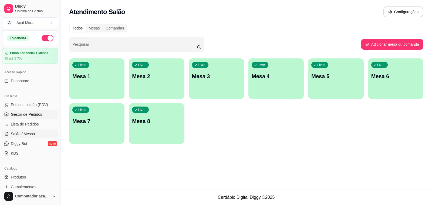
click at [32, 113] on span "Gestor de Pedidos" at bounding box center [26, 113] width 31 height 5
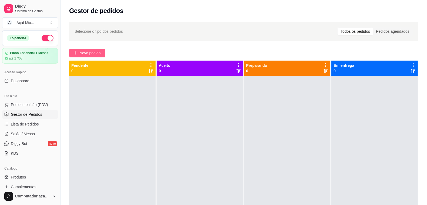
click at [93, 51] on span "Novo pedido" at bounding box center [89, 53] width 21 height 6
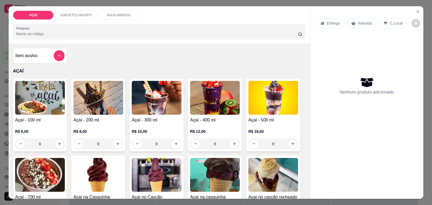
click at [107, 104] on img at bounding box center [98, 98] width 50 height 34
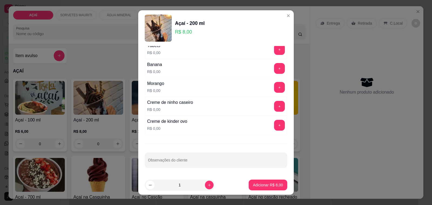
scroll to position [711, 0]
click at [274, 105] on button "+" at bounding box center [279, 106] width 11 height 11
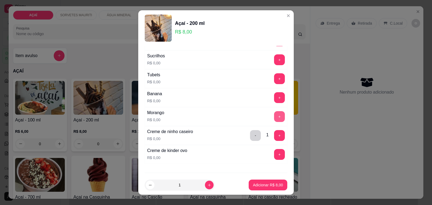
click at [274, 119] on button "+" at bounding box center [279, 116] width 11 height 11
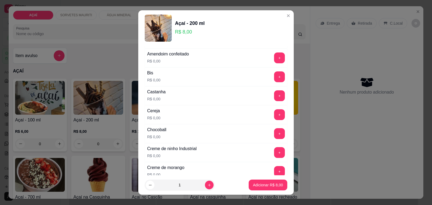
scroll to position [36, 0]
click at [274, 115] on button "+" at bounding box center [279, 115] width 11 height 11
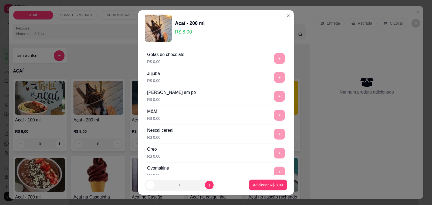
scroll to position [711, 0]
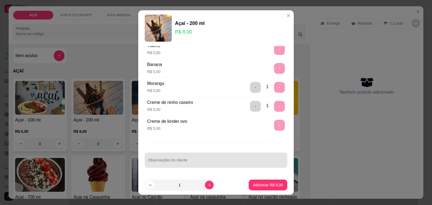
click at [203, 159] on div at bounding box center [216, 159] width 136 height 11
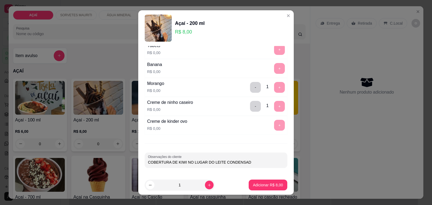
type input "COBERTURA DE KIWI NO LUGAR DO LEITE CONDENSADO"
click at [257, 186] on p "Adicionar R$ 8,00" at bounding box center [268, 184] width 30 height 5
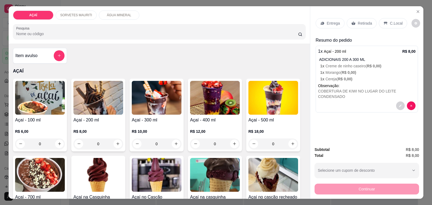
click at [93, 104] on img at bounding box center [98, 98] width 50 height 34
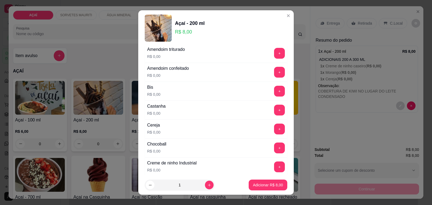
scroll to position [34, 0]
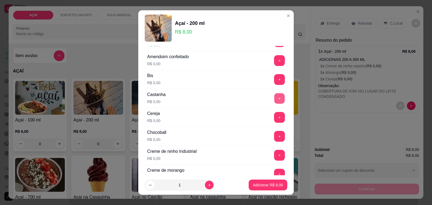
click at [274, 98] on button "+" at bounding box center [279, 98] width 11 height 11
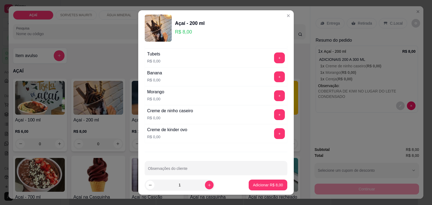
scroll to position [708, 0]
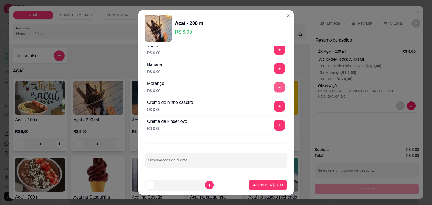
click at [274, 92] on button "+" at bounding box center [279, 87] width 11 height 11
click at [274, 106] on button "+" at bounding box center [279, 106] width 11 height 11
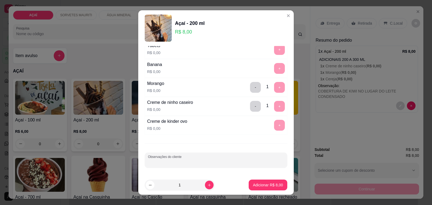
click at [188, 165] on input "Observações do cliente" at bounding box center [216, 161] width 136 height 5
click at [177, 161] on input "COBERTURA DE MAORANGO NO LUGAR DO LEITE CONDENSADO" at bounding box center [216, 161] width 136 height 5
type input "COBERTURA DE MORANGO NO LUGAR DO LEITE CONDENSADO"
click at [259, 183] on p "Adicionar R$ 8,00" at bounding box center [267, 184] width 29 height 5
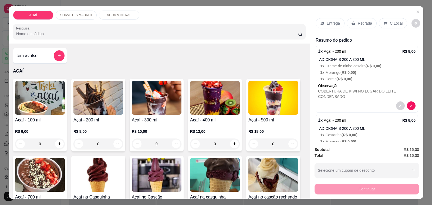
click at [331, 21] on p "Entrega" at bounding box center [333, 23] width 13 height 5
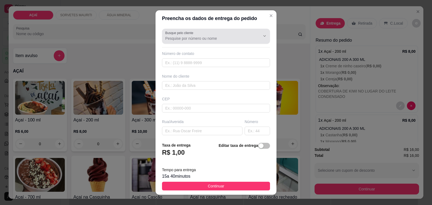
click at [234, 36] on input "Busque pelo cliente" at bounding box center [208, 38] width 86 height 5
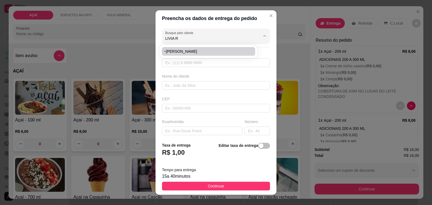
click at [188, 53] on span "~Livia Rayse" at bounding box center [206, 51] width 84 height 5
type input "~Livia Rayse"
type input "558281062287"
type input "~Livia Rayse"
type input "57520000"
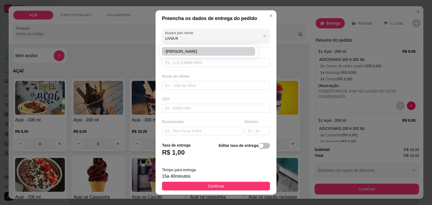
type input "Maravilha"
type input "Praça central em cima da conveniência de caneca"
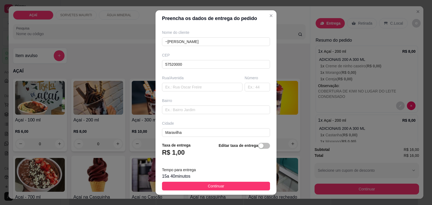
scroll to position [0, 0]
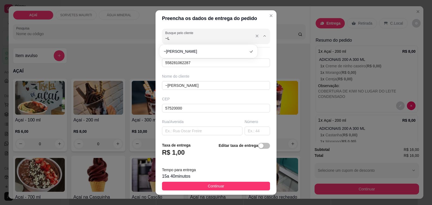
type input "~"
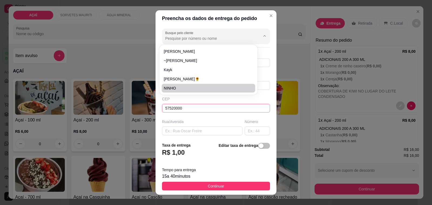
click at [208, 105] on input "57520000" at bounding box center [216, 108] width 108 height 9
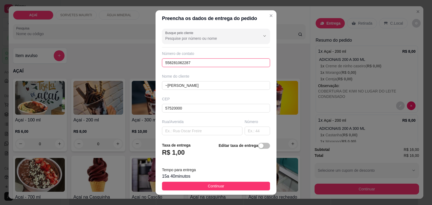
click at [202, 59] on input "558281062287" at bounding box center [216, 62] width 108 height 9
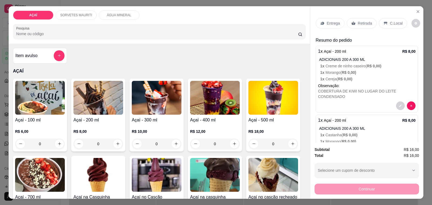
click at [334, 22] on p "Entrega" at bounding box center [333, 23] width 13 height 5
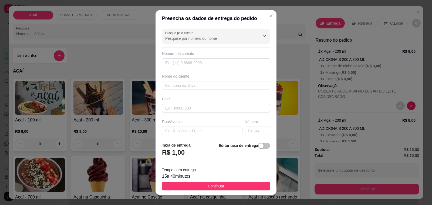
click at [218, 57] on div "Número de contato" at bounding box center [216, 59] width 108 height 16
click at [216, 53] on div "Número de contato" at bounding box center [216, 53] width 108 height 5
click at [189, 53] on div "Número de contato" at bounding box center [216, 53] width 108 height 5
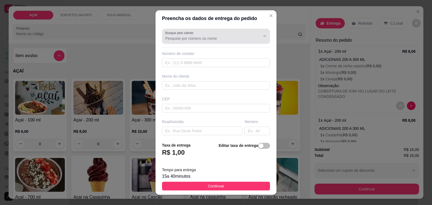
click at [228, 37] on input "Busque pelo cliente" at bounding box center [208, 38] width 86 height 5
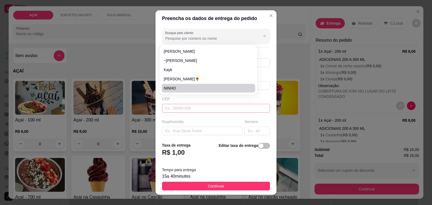
click at [202, 111] on input "text" at bounding box center [216, 108] width 108 height 9
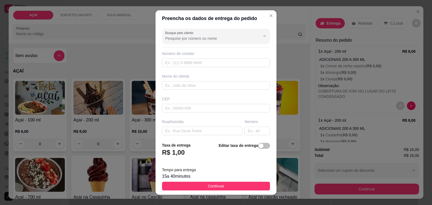
click at [191, 51] on div "Número de contato" at bounding box center [216, 53] width 108 height 5
drag, startPoint x: 192, startPoint y: 52, endPoint x: 192, endPoint y: 61, distance: 9.5
click at [192, 55] on div "Número de contato" at bounding box center [216, 53] width 108 height 5
click at [192, 61] on input "text" at bounding box center [216, 62] width 108 height 9
type input "(82) 98173-6948"
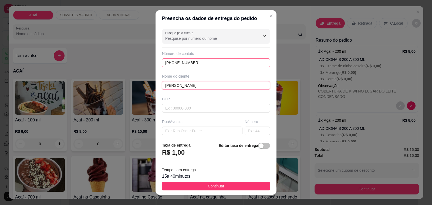
type input "LIVIA RICKELY"
type input "13 DE MAIO"
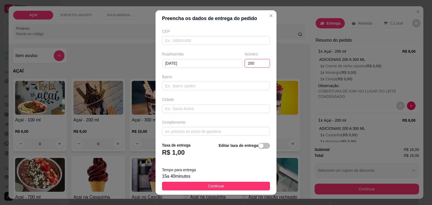
scroll to position [72, 0]
type input "200"
click at [210, 185] on span "Continuar" at bounding box center [216, 186] width 16 height 6
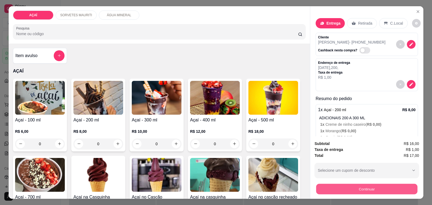
click at [373, 188] on button "Continuar" at bounding box center [366, 188] width 101 height 11
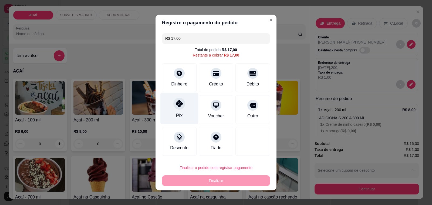
click at [176, 107] on div at bounding box center [179, 103] width 12 height 12
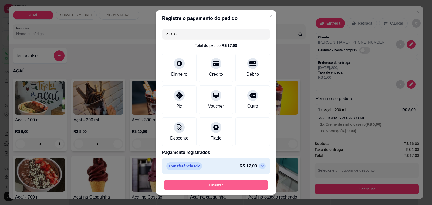
click at [209, 188] on button "Finalizar" at bounding box center [216, 184] width 105 height 11
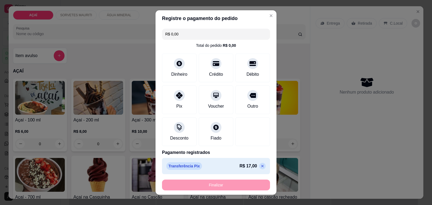
type input "-R$ 17,00"
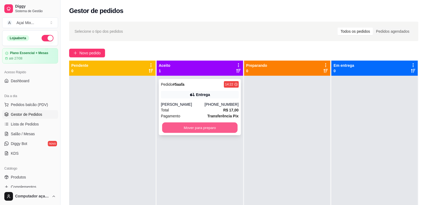
click at [198, 130] on button "Mover para preparo" at bounding box center [199, 127] width 75 height 11
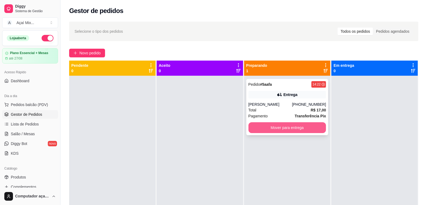
click at [293, 126] on button "Mover para entrega" at bounding box center [287, 127] width 78 height 11
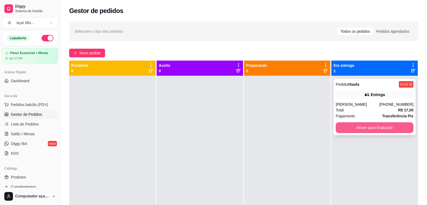
click at [346, 125] on button "Mover para finalizado" at bounding box center [374, 127] width 78 height 11
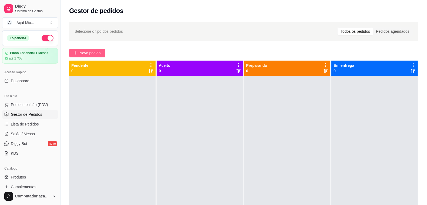
click at [95, 55] on span "Novo pedido" at bounding box center [89, 53] width 21 height 6
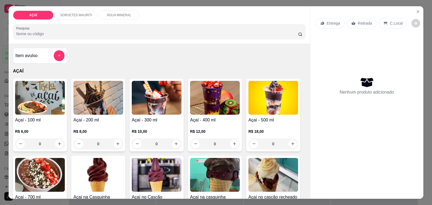
click at [163, 97] on img at bounding box center [157, 98] width 50 height 34
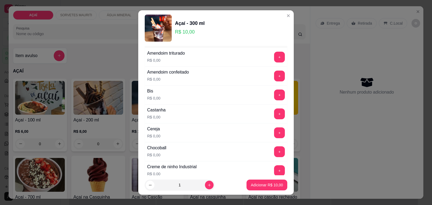
scroll to position [34, 0]
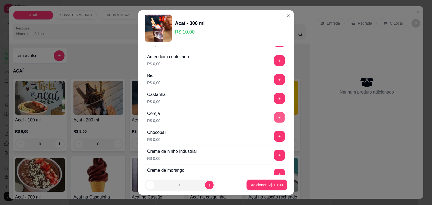
click at [274, 116] on button "+" at bounding box center [279, 117] width 11 height 11
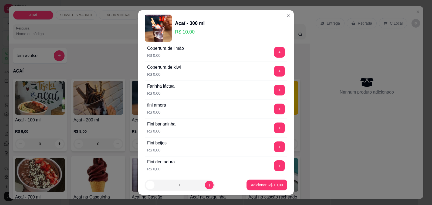
scroll to position [337, 0]
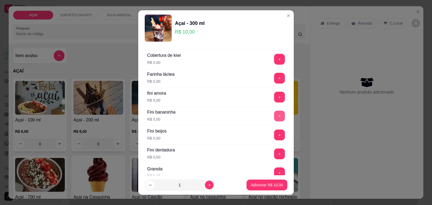
click at [274, 117] on button "+" at bounding box center [279, 115] width 11 height 11
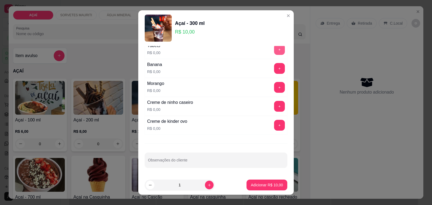
scroll to position [711, 0]
click at [274, 107] on button "+" at bounding box center [279, 106] width 11 height 11
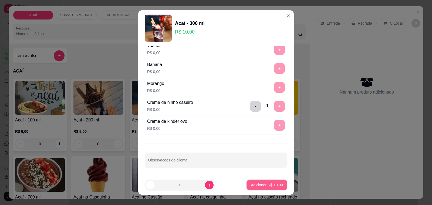
click at [252, 184] on p "Adicionar R$ 10,00" at bounding box center [267, 184] width 32 height 5
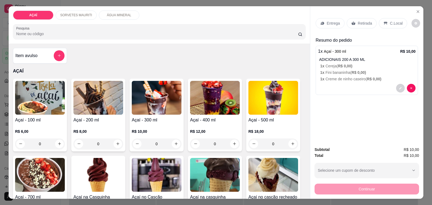
click at [329, 22] on p "Entrega" at bounding box center [333, 23] width 13 height 5
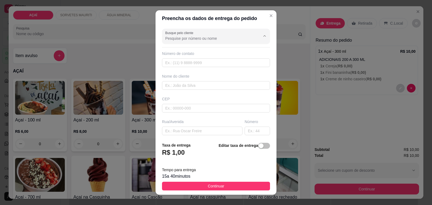
click at [211, 40] on input "Busque pelo cliente" at bounding box center [208, 38] width 86 height 5
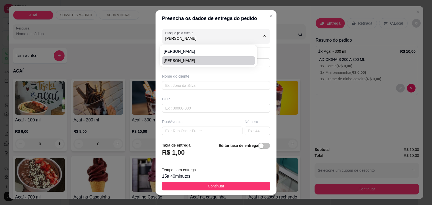
click at [183, 59] on span "Luiz Aparecido" at bounding box center [206, 60] width 84 height 5
type input "Luiz Aparecido"
type input "8282111263"
type input "Luiz Aparecido"
type input "57520000000"
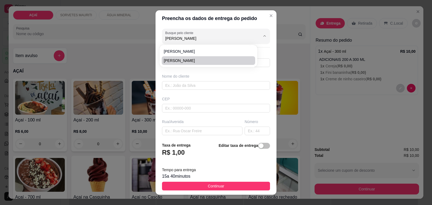
type input "Na mesma rua de cedna do frangaoVizinho a junior"
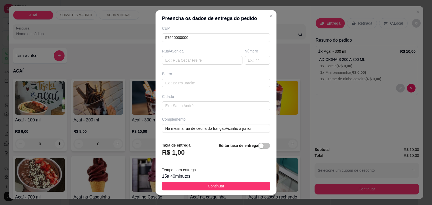
scroll to position [72, 0]
type input "Luiz Aparecido"
click at [216, 186] on span "Continuar" at bounding box center [216, 186] width 16 height 6
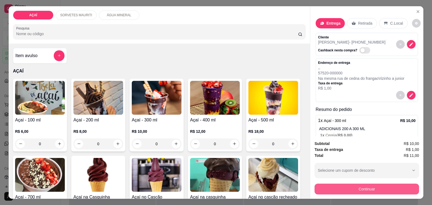
click at [355, 186] on button "Continuar" at bounding box center [366, 188] width 104 height 11
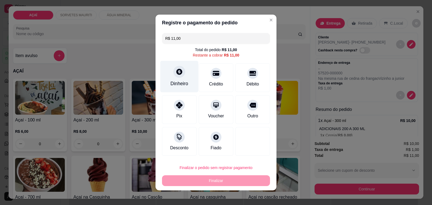
click at [179, 80] on div "Dinheiro" at bounding box center [179, 83] width 18 height 7
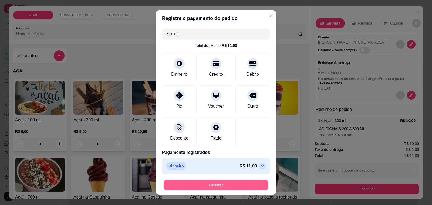
click at [217, 184] on button "Finalizar" at bounding box center [216, 184] width 105 height 11
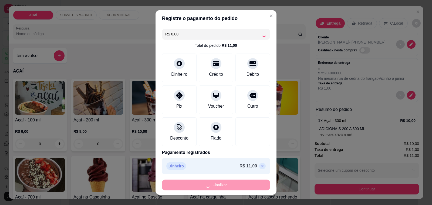
type input "-R$ 11,00"
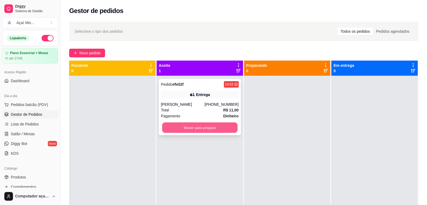
click at [204, 128] on button "Mover para preparo" at bounding box center [199, 127] width 75 height 11
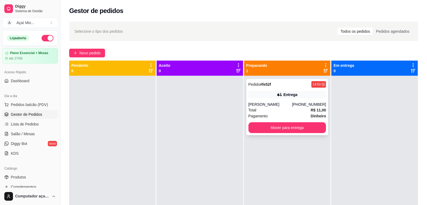
click at [295, 98] on div "Entrega" at bounding box center [287, 95] width 78 height 8
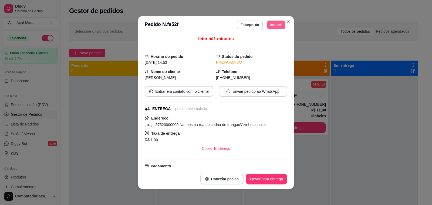
click at [272, 22] on button "Imprimir" at bounding box center [276, 25] width 18 height 9
click at [262, 47] on button "Impressora" at bounding box center [263, 44] width 38 height 8
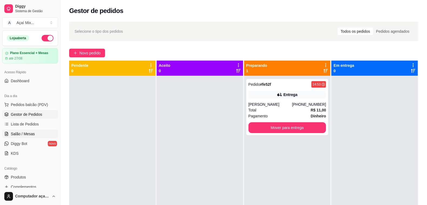
click at [39, 132] on link "Salão / Mesas" at bounding box center [30, 133] width 56 height 9
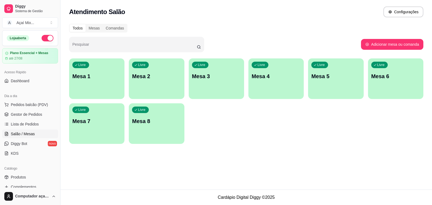
click at [109, 79] on p "Mesa 1" at bounding box center [96, 76] width 49 height 8
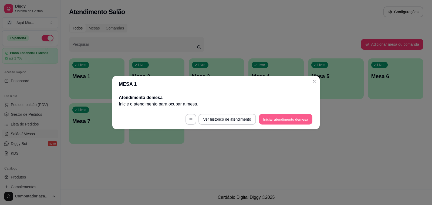
click at [282, 118] on button "Iniciar atendimento de mesa" at bounding box center [285, 119] width 53 height 11
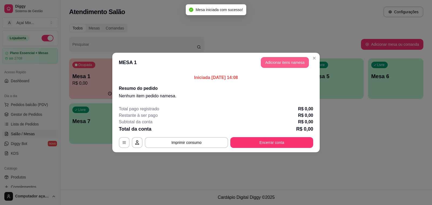
click at [269, 59] on button "Adicionar itens na mesa" at bounding box center [285, 62] width 48 height 11
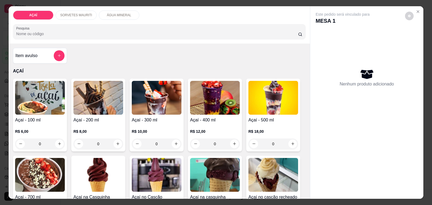
click at [112, 94] on img at bounding box center [98, 98] width 50 height 34
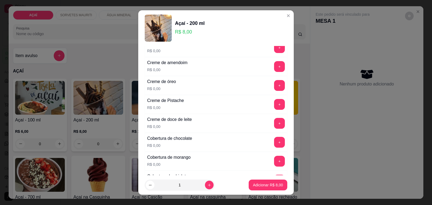
scroll to position [169, 0]
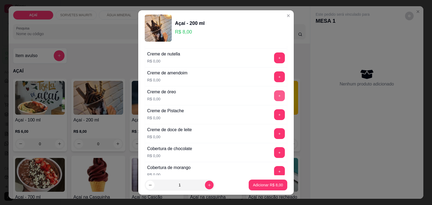
click at [274, 97] on button "+" at bounding box center [279, 95] width 11 height 11
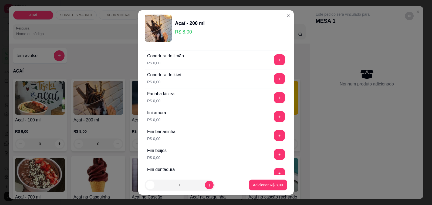
scroll to position [304, 0]
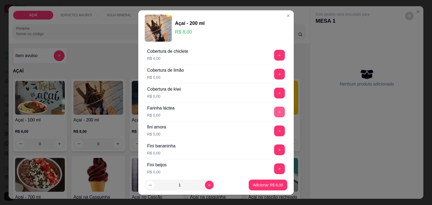
click at [274, 117] on button "+" at bounding box center [279, 111] width 11 height 11
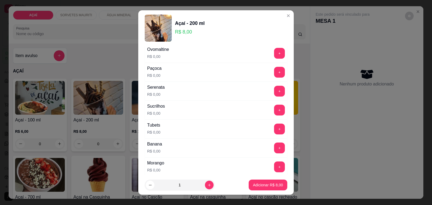
scroll to position [641, 0]
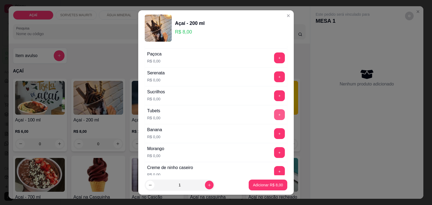
click at [274, 119] on button "+" at bounding box center [279, 114] width 11 height 11
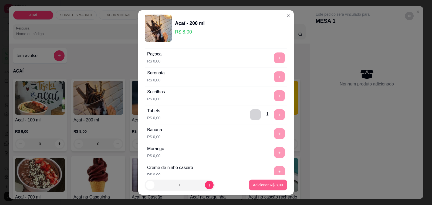
click at [267, 186] on p "Adicionar R$ 8,00" at bounding box center [268, 184] width 30 height 5
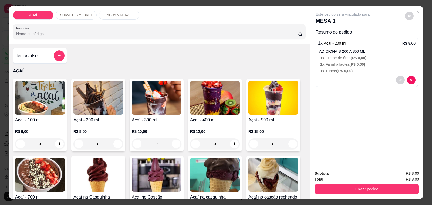
click at [92, 109] on img at bounding box center [98, 98] width 50 height 34
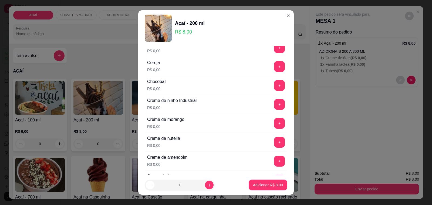
scroll to position [101, 0]
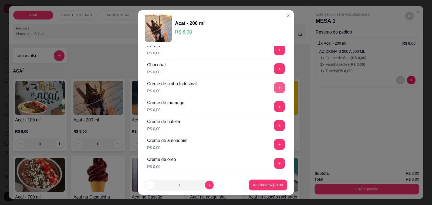
click at [274, 87] on button "+" at bounding box center [279, 87] width 11 height 11
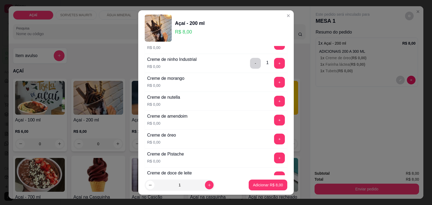
scroll to position [135, 0]
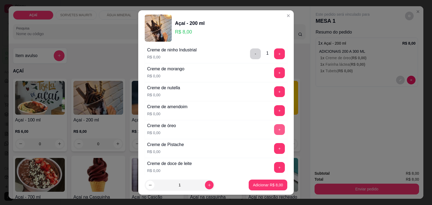
click at [274, 130] on button "+" at bounding box center [279, 129] width 11 height 11
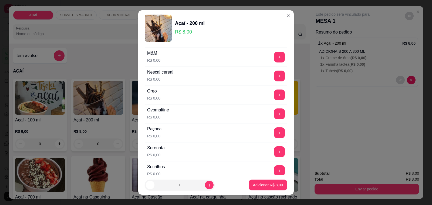
scroll to position [573, 0]
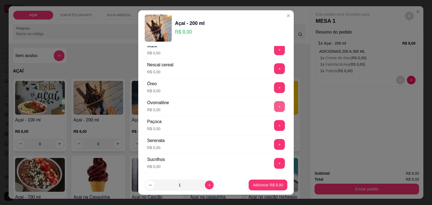
click at [274, 111] on button "+" at bounding box center [279, 106] width 11 height 11
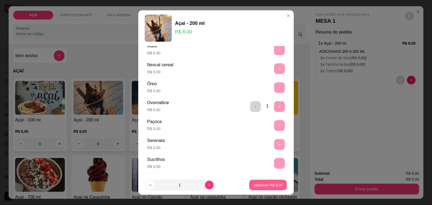
click at [261, 187] on p "Adicionar R$ 8,00" at bounding box center [267, 184] width 29 height 5
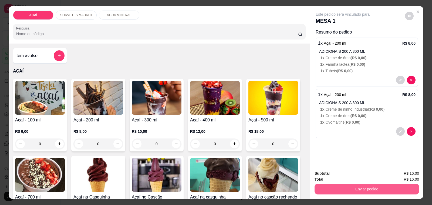
click at [370, 186] on button "Enviar pedido" at bounding box center [366, 188] width 104 height 11
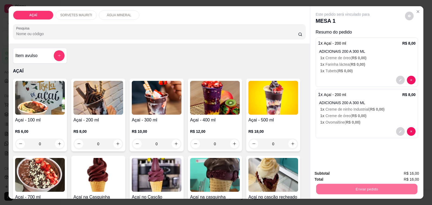
click at [339, 172] on button "Não registrar e enviar pedido" at bounding box center [348, 173] width 56 height 10
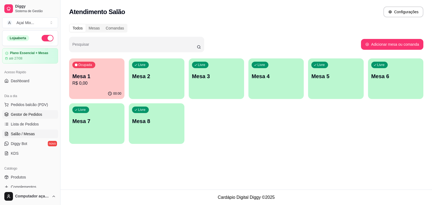
click at [36, 115] on span "Gestor de Pedidos" at bounding box center [26, 113] width 31 height 5
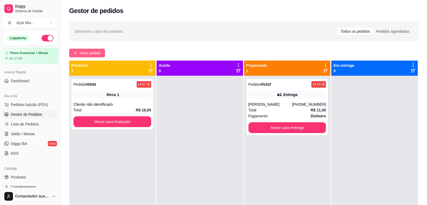
click at [101, 50] on span "Novo pedido" at bounding box center [89, 53] width 21 height 6
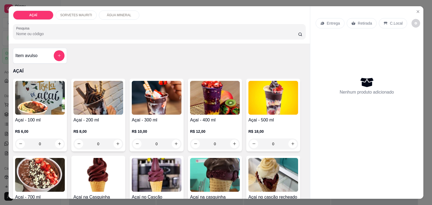
click at [220, 98] on img at bounding box center [215, 98] width 50 height 34
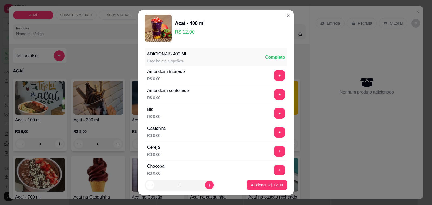
scroll to position [34, 0]
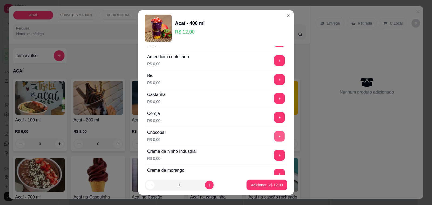
click at [274, 137] on button "+" at bounding box center [279, 136] width 11 height 11
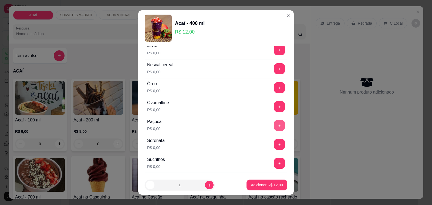
click at [274, 125] on button "+" at bounding box center [279, 125] width 11 height 11
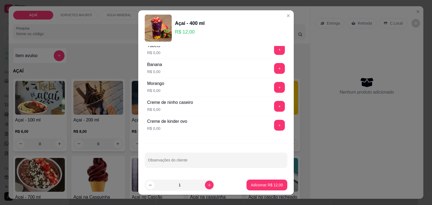
scroll to position [711, 0]
click at [274, 107] on button "+" at bounding box center [279, 106] width 11 height 11
click at [257, 184] on p "Adicionar R$ 12,00" at bounding box center [266, 184] width 31 height 5
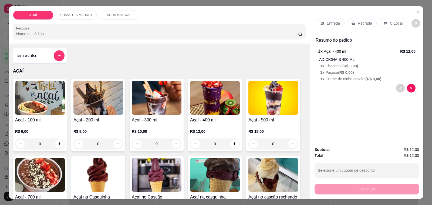
click at [329, 21] on p "Entrega" at bounding box center [333, 23] width 13 height 5
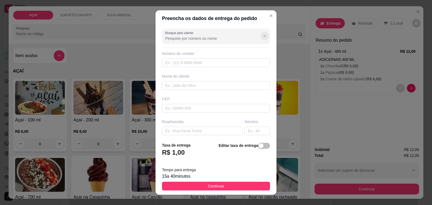
click at [260, 40] on button "Show suggestions" at bounding box center [264, 36] width 8 height 8
type input "E"
type input "REST"
click at [230, 62] on input "text" at bounding box center [216, 62] width 108 height 9
type input "81982675395"
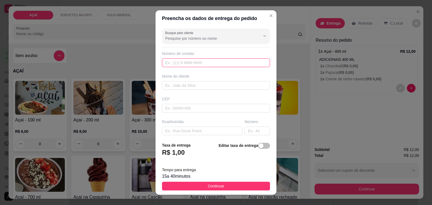
click at [230, 62] on input "text" at bounding box center [216, 62] width 108 height 9
type input "(81) 98267-5395"
type input "RESTAURANTE CAMINHO DA ROÇA"
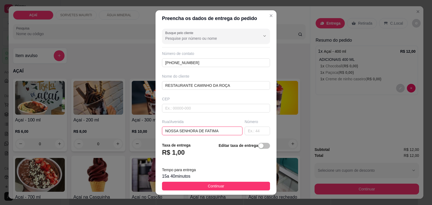
type input "NOSSA SENHORA DE FATIMA"
type input "56"
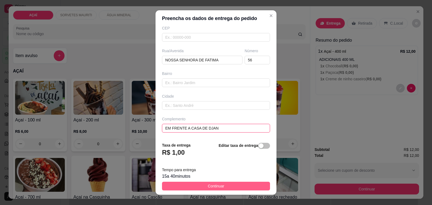
type input "EM FRENTE A CASA DE DJAN"
click at [209, 188] on span "Continuar" at bounding box center [216, 186] width 16 height 6
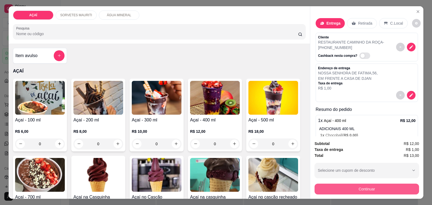
click at [348, 186] on button "Continuar" at bounding box center [366, 188] width 104 height 11
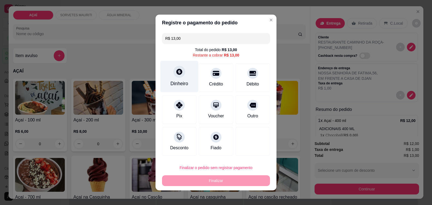
click at [176, 72] on icon at bounding box center [179, 71] width 7 height 7
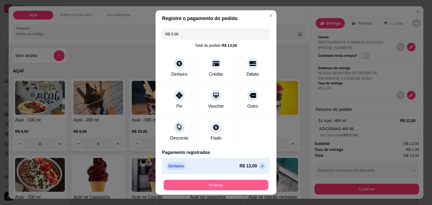
click at [223, 184] on button "Finalizar" at bounding box center [216, 184] width 105 height 11
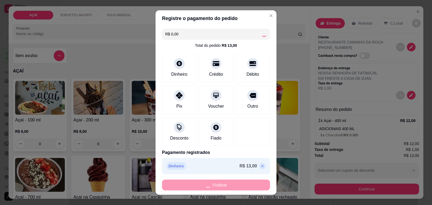
type input "-R$ 13,00"
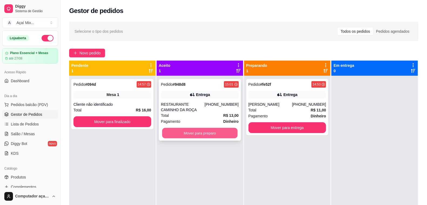
click at [189, 134] on button "Mover para preparo" at bounding box center [199, 133] width 75 height 11
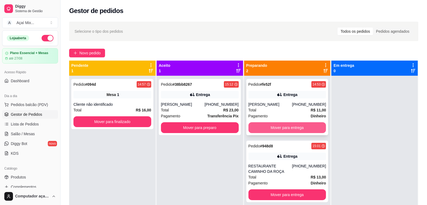
click at [277, 127] on button "Mover para entrega" at bounding box center [287, 127] width 78 height 11
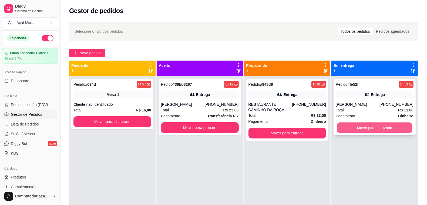
click at [359, 126] on button "Mover para finalizado" at bounding box center [374, 127] width 75 height 11
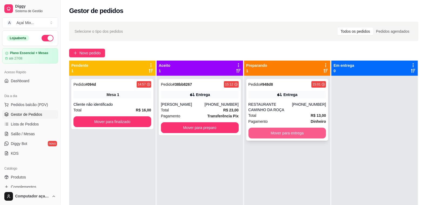
click at [291, 133] on button "Mover para entrega" at bounding box center [287, 132] width 78 height 11
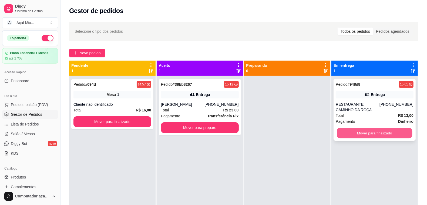
click at [362, 130] on button "Mover para finalizado" at bounding box center [374, 133] width 75 height 11
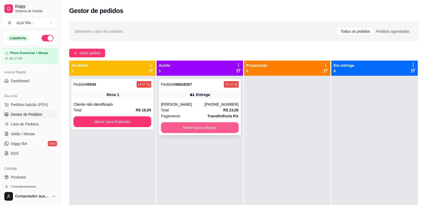
click at [191, 126] on button "Mover para preparo" at bounding box center [200, 127] width 78 height 11
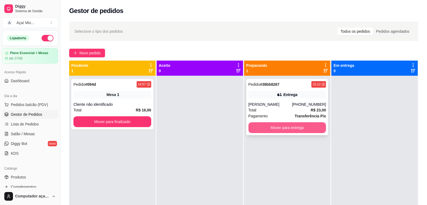
click at [281, 126] on button "Mover para entrega" at bounding box center [287, 127] width 78 height 11
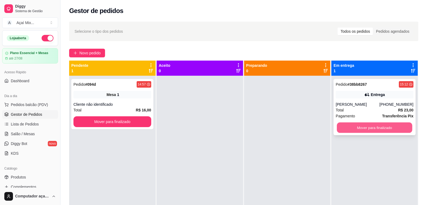
click at [361, 128] on button "Mover para finalizado" at bounding box center [374, 127] width 75 height 11
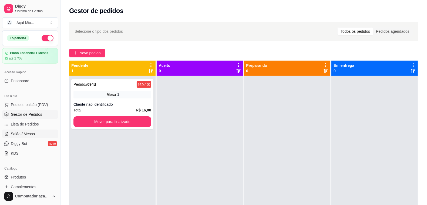
click at [18, 135] on span "Salão / Mesas" at bounding box center [23, 133] width 24 height 5
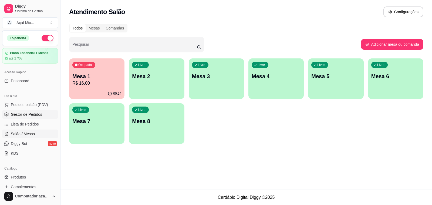
click at [29, 116] on span "Gestor de Pedidos" at bounding box center [26, 113] width 31 height 5
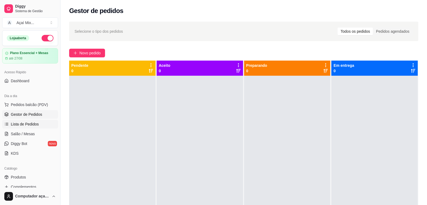
click at [23, 124] on span "Lista de Pedidos" at bounding box center [25, 123] width 28 height 5
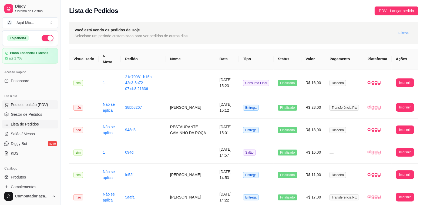
click at [18, 108] on button "Pedidos balcão (PDV)" at bounding box center [30, 104] width 56 height 9
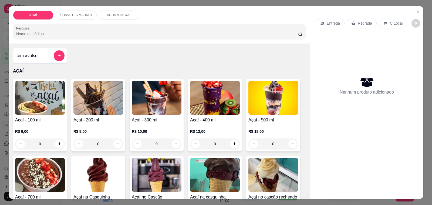
click at [200, 113] on div "Açaí - 400 ml R$ 12,00 0" at bounding box center [215, 115] width 54 height 73
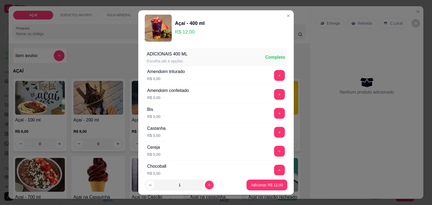
click at [273, 152] on div "+" at bounding box center [279, 150] width 15 height 11
click at [274, 150] on button "+" at bounding box center [279, 150] width 11 height 11
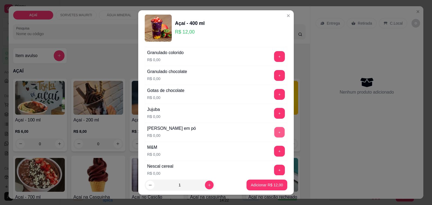
click at [274, 133] on button "+" at bounding box center [279, 132] width 11 height 11
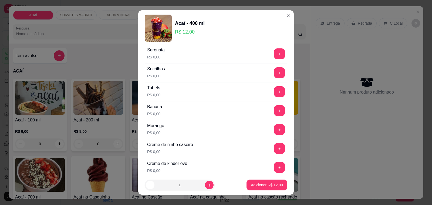
scroll to position [711, 0]
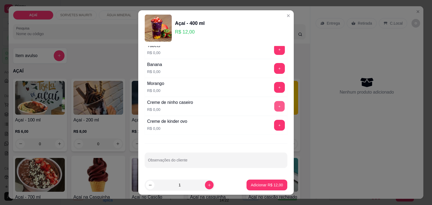
click at [274, 106] on button "+" at bounding box center [279, 106] width 11 height 11
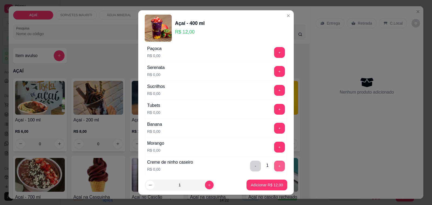
scroll to position [643, 0]
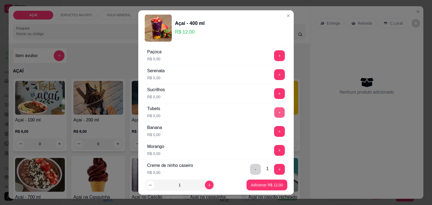
click at [274, 113] on button "+" at bounding box center [279, 112] width 11 height 11
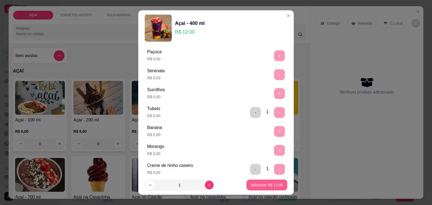
click at [269, 181] on button "Adicionar R$ 12,00" at bounding box center [266, 184] width 41 height 11
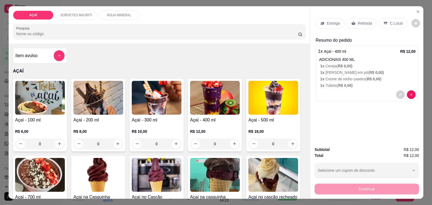
click at [32, 128] on p "R$ 6,00" at bounding box center [40, 130] width 50 height 5
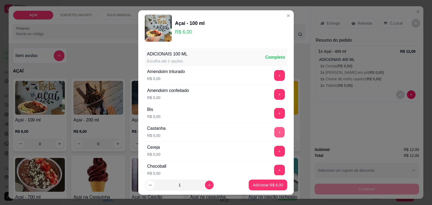
click at [274, 134] on button "+" at bounding box center [279, 132] width 11 height 11
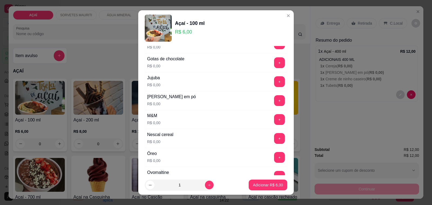
scroll to position [506, 0]
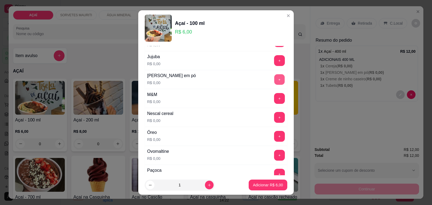
click at [274, 80] on button "+" at bounding box center [279, 79] width 11 height 11
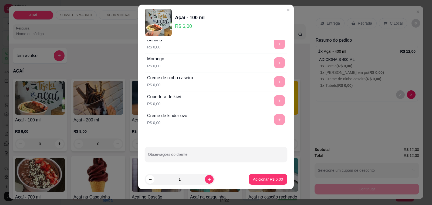
scroll to position [7, 0]
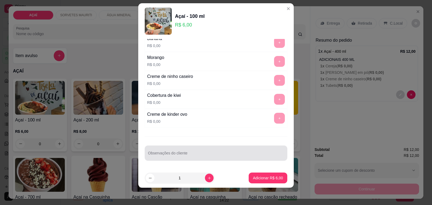
drag, startPoint x: 252, startPoint y: 157, endPoint x: 249, endPoint y: 156, distance: 3.3
click at [251, 157] on input "Observações do cliente" at bounding box center [216, 154] width 136 height 5
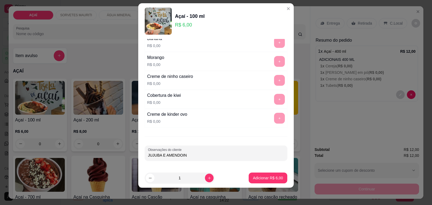
type input "JUJUBA E AMENDOIN"
click at [264, 175] on button "Adicionar R$ 6,00" at bounding box center [268, 177] width 38 height 11
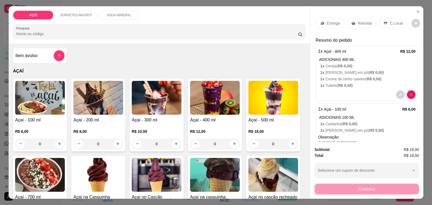
click at [329, 24] on div "Entrega" at bounding box center [329, 23] width 29 height 10
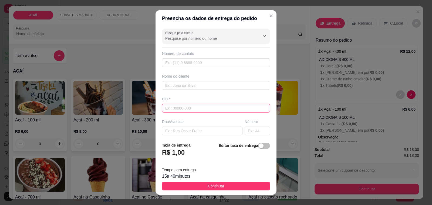
click at [182, 106] on input "text" at bounding box center [216, 108] width 108 height 9
type input "5752000000"
type input "8184-6786"
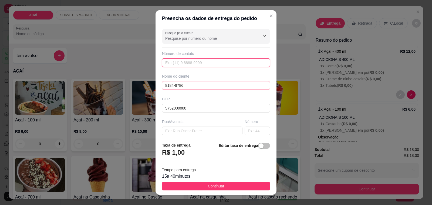
type input "8184-6786"
click at [192, 84] on input "text" at bounding box center [216, 85] width 108 height 9
type input "Maysa Alves 🌸"
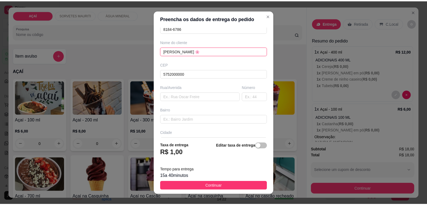
scroll to position [72, 0]
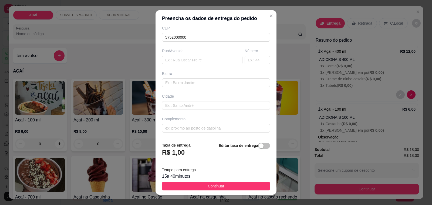
type input "Maysa Alves 🌸"
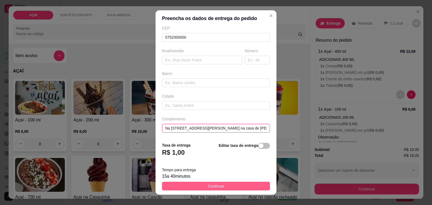
type input "Na rua padre cicero 89 na casa de gizelia"
drag, startPoint x: 246, startPoint y: 183, endPoint x: 233, endPoint y: 189, distance: 13.3
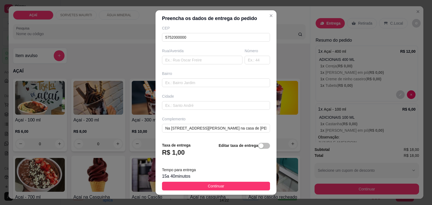
click at [244, 186] on button "Continuar" at bounding box center [216, 185] width 108 height 9
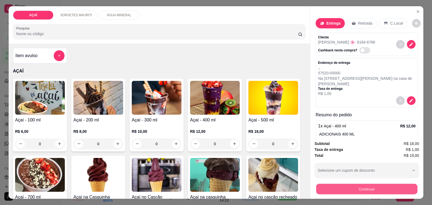
click at [412, 185] on button "Continuar" at bounding box center [366, 188] width 101 height 11
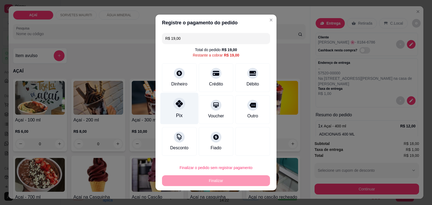
drag, startPoint x: 186, startPoint y: 99, endPoint x: 190, endPoint y: 108, distance: 10.2
click at [186, 99] on div "Pix" at bounding box center [179, 109] width 38 height 32
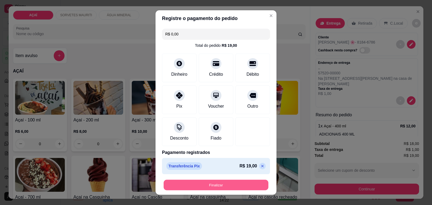
click at [240, 180] on button "Finalizar" at bounding box center [216, 184] width 105 height 11
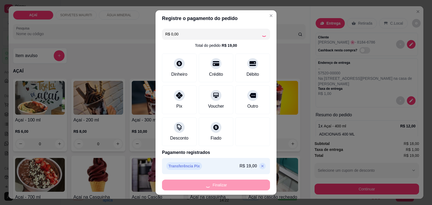
type input "-R$ 19,00"
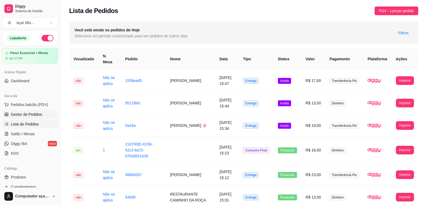
click at [20, 111] on span "Gestor de Pedidos" at bounding box center [26, 113] width 31 height 5
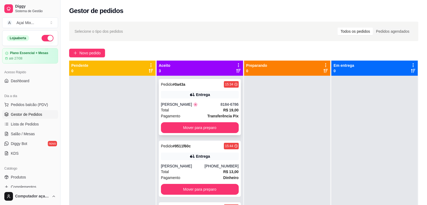
click at [208, 134] on div "Pedido # 0a43a 15:34 Entrega Maysa Alves 🌸 8184-6786 Total R$ 19,00 Pagamento T…" at bounding box center [200, 107] width 82 height 56
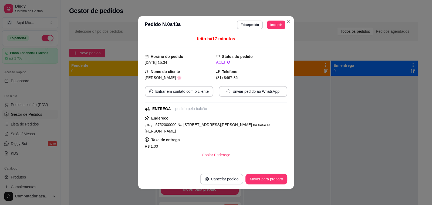
click at [210, 130] on div "Endereço , n. , - 5752000000 Na rua padre cicero 89 na casa de gizelia Taxa de …" at bounding box center [216, 137] width 142 height 45
click at [271, 178] on button "Mover para preparo" at bounding box center [266, 179] width 40 height 11
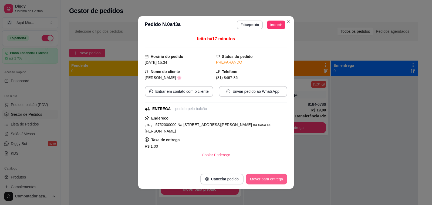
click at [271, 178] on button "Mover para entrega" at bounding box center [267, 178] width 42 height 11
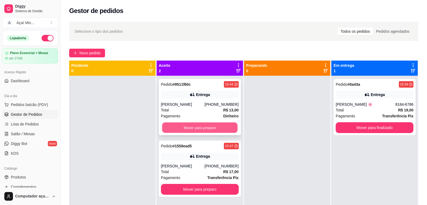
click at [206, 131] on button "Mover para preparo" at bounding box center [199, 127] width 75 height 11
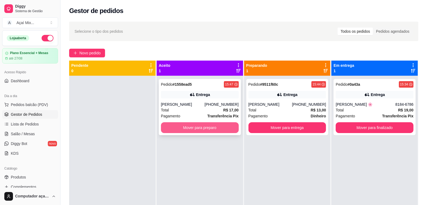
click at [224, 129] on button "Mover para preparo" at bounding box center [200, 127] width 78 height 11
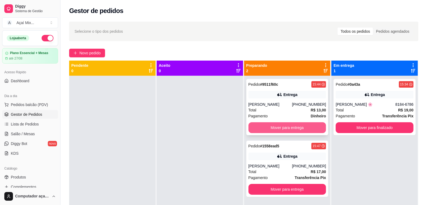
click at [289, 130] on button "Mover para entrega" at bounding box center [287, 127] width 78 height 11
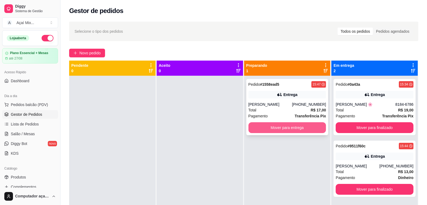
click at [296, 125] on button "Mover para entrega" at bounding box center [287, 127] width 78 height 11
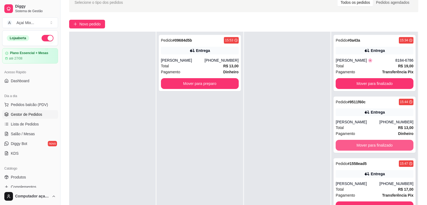
scroll to position [67, 0]
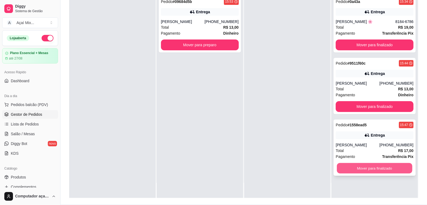
click at [381, 170] on button "Mover para finalizado" at bounding box center [374, 168] width 75 height 11
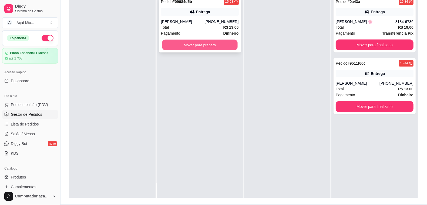
click at [205, 47] on button "Mover para preparo" at bounding box center [199, 45] width 75 height 11
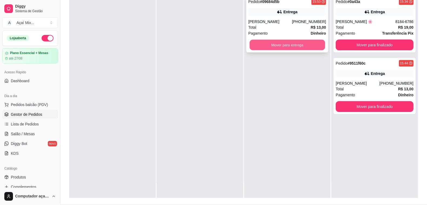
click at [249, 45] on button "Mover para entrega" at bounding box center [286, 45] width 75 height 11
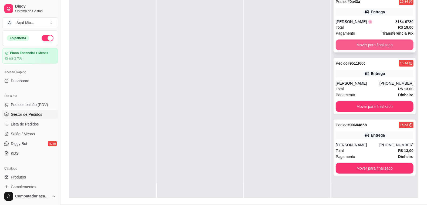
click at [356, 44] on button "Mover para finalizado" at bounding box center [374, 44] width 78 height 11
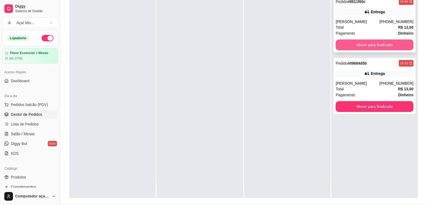
click at [366, 46] on button "Mover para finalizado" at bounding box center [374, 44] width 78 height 11
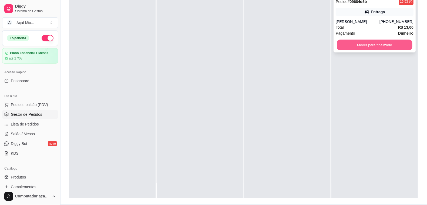
click at [391, 44] on button "Mover para finalizado" at bounding box center [374, 45] width 75 height 11
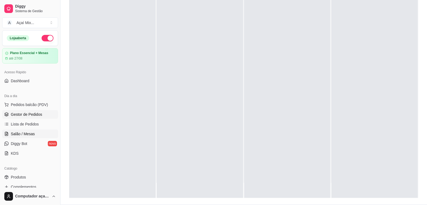
click at [24, 134] on span "Salão / Mesas" at bounding box center [23, 133] width 24 height 5
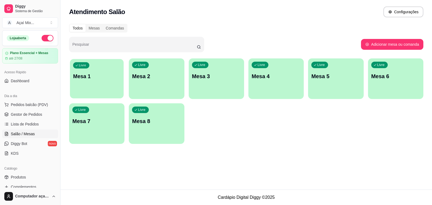
click at [109, 91] on div "Livre Mesa 1" at bounding box center [97, 75] width 54 height 33
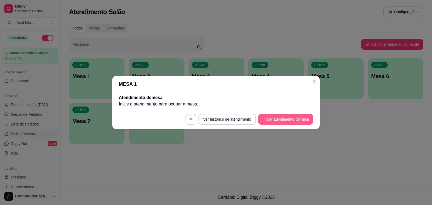
click at [276, 115] on button "Iniciar atendimento de mesa" at bounding box center [285, 119] width 55 height 11
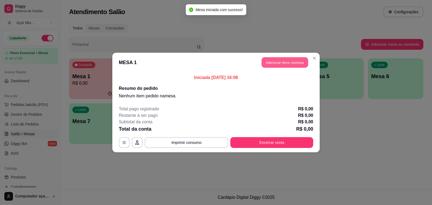
click at [275, 63] on button "Adicionar itens na mesa" at bounding box center [284, 62] width 46 height 11
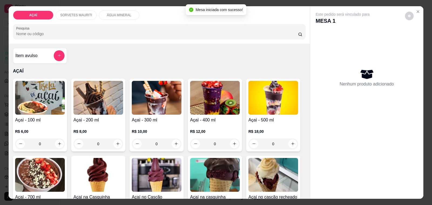
click at [195, 113] on div "Açaí - 400 ml R$ 12,00 0" at bounding box center [215, 115] width 54 height 73
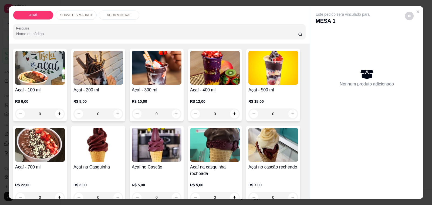
scroll to position [34, 0]
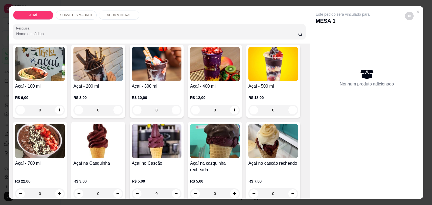
click at [261, 89] on div "R$ 18,00 0" at bounding box center [273, 102] width 50 height 26
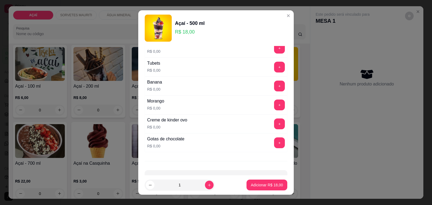
scroll to position [675, 0]
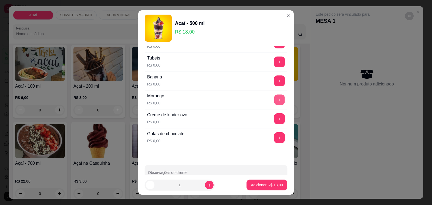
click at [274, 102] on button "+" at bounding box center [279, 99] width 11 height 11
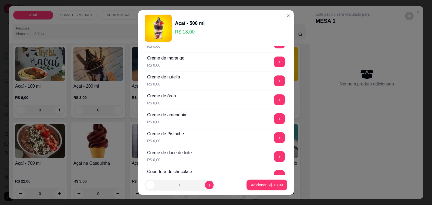
scroll to position [135, 0]
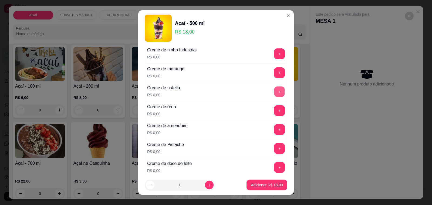
click at [274, 92] on button "+" at bounding box center [279, 91] width 11 height 11
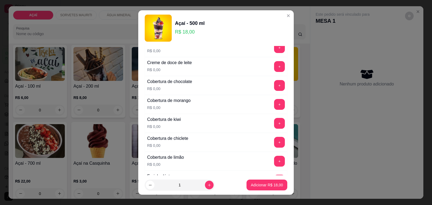
scroll to position [236, 0]
click at [274, 70] on button "+" at bounding box center [279, 65] width 11 height 11
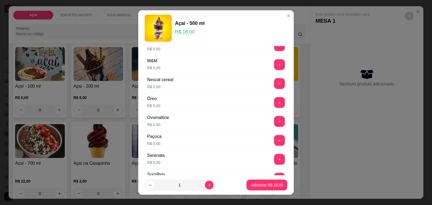
scroll to position [573, 0]
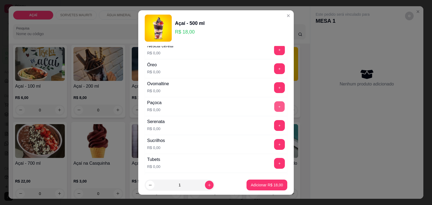
click at [274, 112] on button "+" at bounding box center [279, 106] width 11 height 11
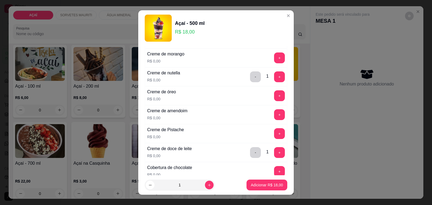
scroll to position [135, 0]
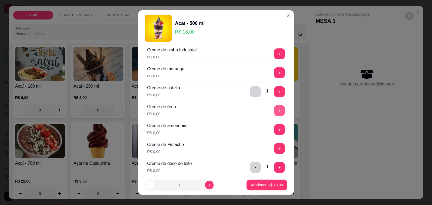
click at [274, 109] on button "+" at bounding box center [279, 110] width 11 height 11
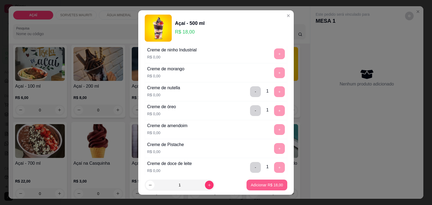
click at [266, 184] on p "Adicionar R$ 18,00" at bounding box center [267, 184] width 32 height 5
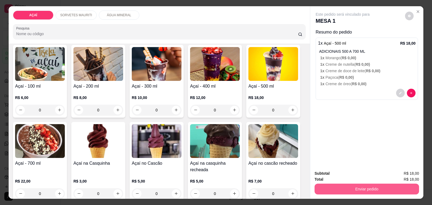
click at [323, 186] on button "Enviar pedido" at bounding box center [366, 188] width 104 height 11
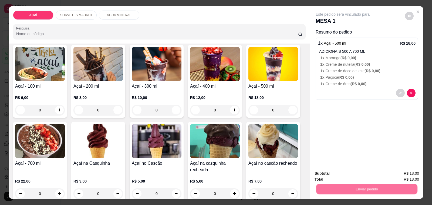
click at [325, 175] on button "Não registrar e enviar pedido" at bounding box center [348, 173] width 55 height 10
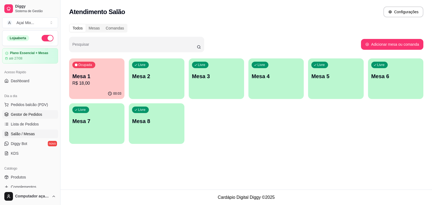
click at [31, 111] on span "Gestor de Pedidos" at bounding box center [26, 113] width 31 height 5
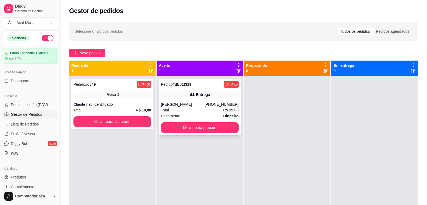
click at [206, 116] on div "Pagamento Dinheiro" at bounding box center [200, 116] width 78 height 6
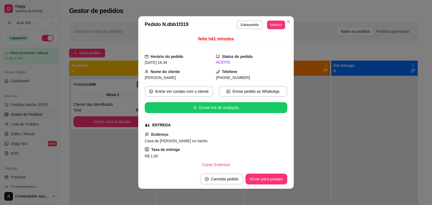
click at [270, 21] on header "**********" at bounding box center [215, 24] width 155 height 17
click at [271, 24] on button "Imprimir" at bounding box center [276, 25] width 18 height 9
click at [268, 46] on button "Impressora" at bounding box center [263, 44] width 39 height 9
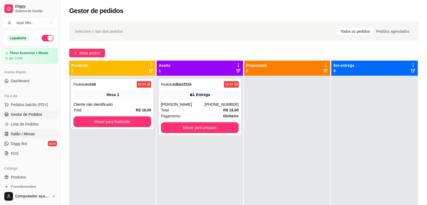
click at [11, 138] on link "Salão / Mesas" at bounding box center [30, 133] width 56 height 9
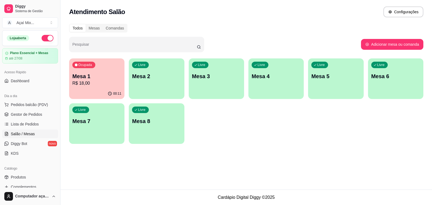
click at [148, 90] on div "Livre Mesa 2" at bounding box center [156, 75] width 55 height 34
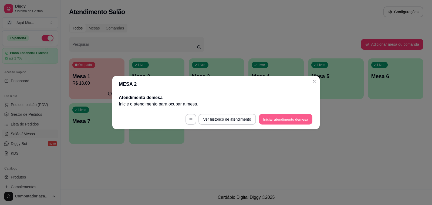
click at [304, 119] on button "Iniciar atendimento de mesa" at bounding box center [285, 119] width 53 height 11
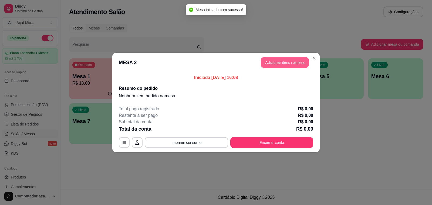
click at [287, 60] on button "Adicionar itens na mesa" at bounding box center [285, 62] width 48 height 11
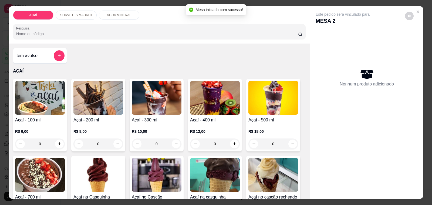
click at [60, 112] on div "Açaí - 100 ml R$ 6,00 0" at bounding box center [40, 115] width 54 height 73
click at [76, 123] on div "R$ 8,00 0" at bounding box center [98, 136] width 50 height 26
click at [41, 123] on div "R$ 6,00 0" at bounding box center [40, 136] width 50 height 26
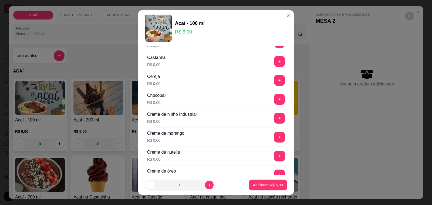
scroll to position [101, 0]
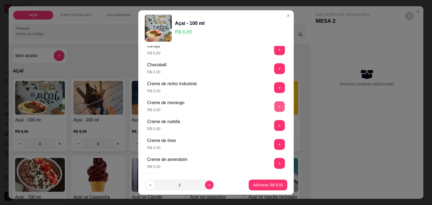
click at [274, 108] on button "+" at bounding box center [279, 106] width 11 height 11
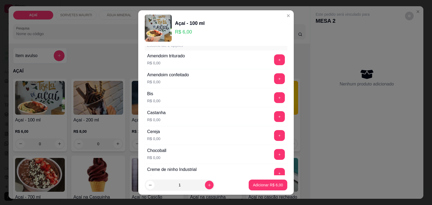
scroll to position [0, 0]
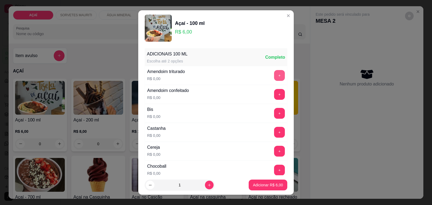
click at [274, 79] on button "+" at bounding box center [279, 75] width 11 height 11
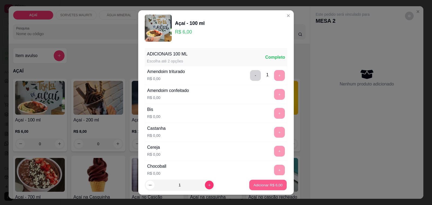
click at [262, 183] on p "Adicionar R$ 6,00" at bounding box center [267, 184] width 29 height 5
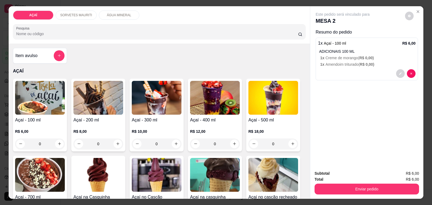
click at [29, 135] on div "R$ 6,00 0" at bounding box center [40, 138] width 50 height 21
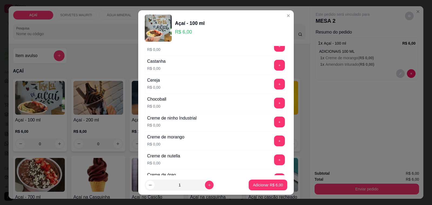
scroll to position [67, 0]
click at [274, 140] on button "+" at bounding box center [279, 140] width 11 height 11
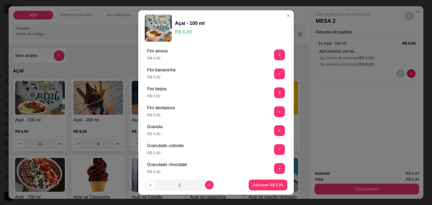
scroll to position [371, 0]
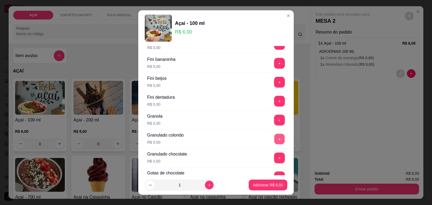
click at [274, 139] on button "+" at bounding box center [279, 139] width 11 height 11
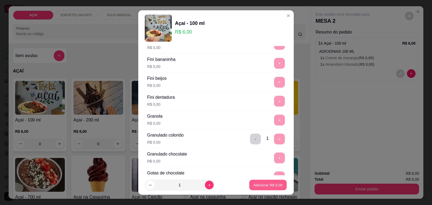
click at [258, 182] on p "Adicionar R$ 6,00" at bounding box center [267, 184] width 29 height 5
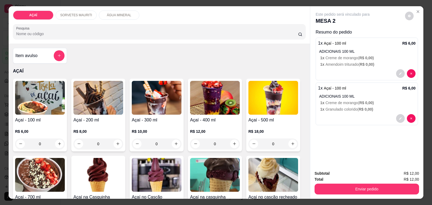
click at [321, 69] on div at bounding box center [366, 73] width 97 height 9
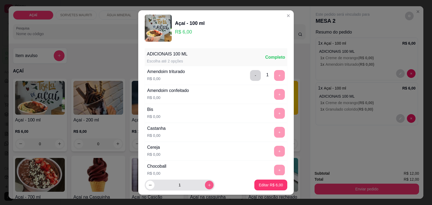
click at [205, 186] on button "increase-product-quantity" at bounding box center [209, 184] width 9 height 9
type input "2"
click at [257, 184] on p "Editar R$ 12,00" at bounding box center [270, 184] width 26 height 5
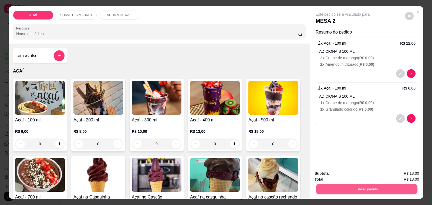
click at [332, 184] on button "Enviar pedido" at bounding box center [366, 188] width 101 height 11
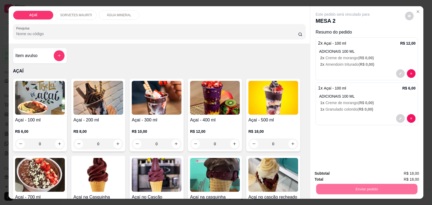
click at [333, 172] on button "Não registrar e enviar pedido" at bounding box center [348, 173] width 56 height 10
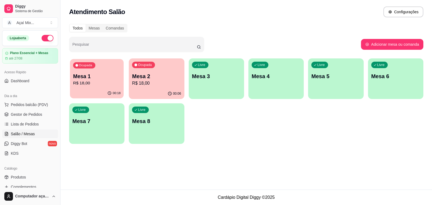
click at [113, 73] on p "Mesa 1" at bounding box center [96, 76] width 47 height 7
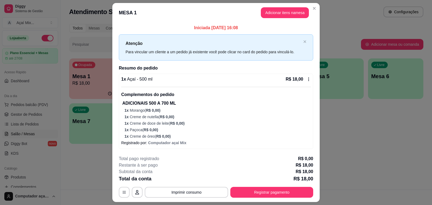
scroll to position [14, 0]
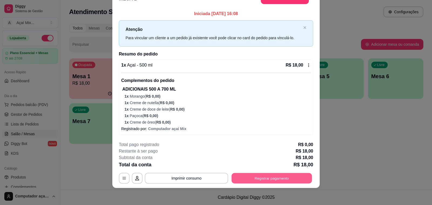
click at [267, 176] on button "Registrar pagamento" at bounding box center [272, 178] width 80 height 11
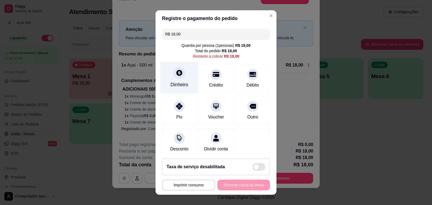
click at [176, 76] on icon at bounding box center [179, 72] width 7 height 7
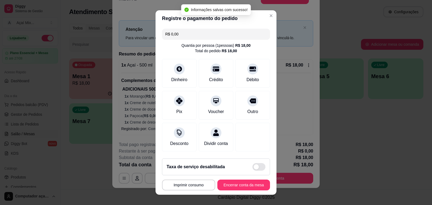
type input "R$ 0,00"
click at [231, 185] on button "Encerrar conta da mesa" at bounding box center [243, 184] width 53 height 11
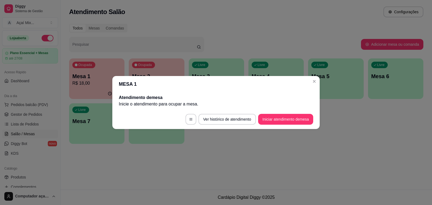
scroll to position [0, 0]
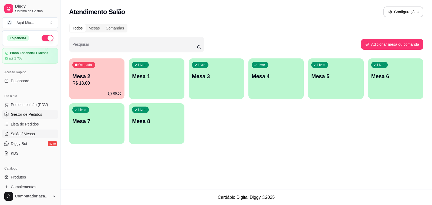
click at [39, 116] on span "Gestor de Pedidos" at bounding box center [26, 113] width 31 height 5
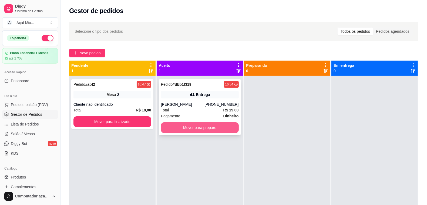
click at [196, 126] on button "Mover para preparo" at bounding box center [200, 127] width 78 height 11
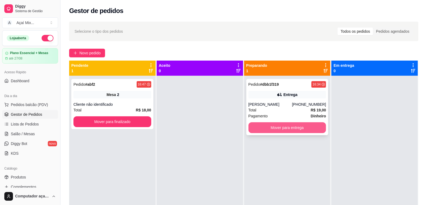
click at [277, 126] on button "Mover para entrega" at bounding box center [287, 127] width 78 height 11
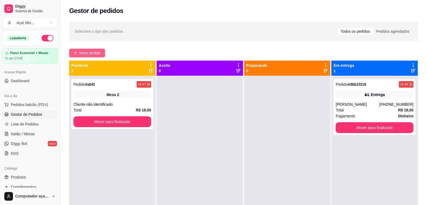
click at [99, 50] on span "Novo pedido" at bounding box center [89, 53] width 21 height 6
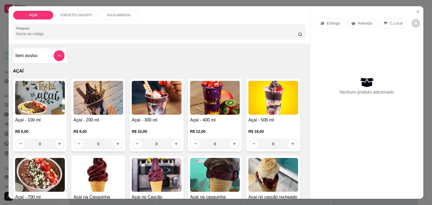
click at [250, 101] on img at bounding box center [273, 98] width 50 height 34
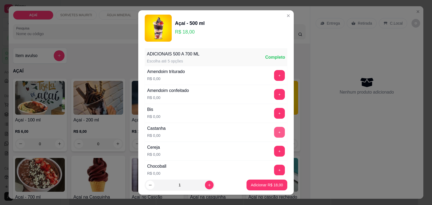
click at [274, 130] on button "+" at bounding box center [279, 132] width 11 height 11
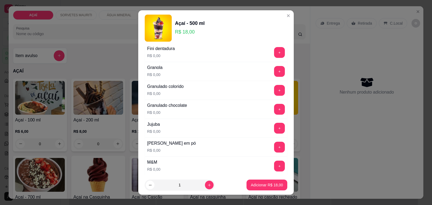
scroll to position [472, 0]
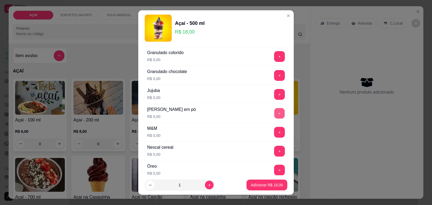
click at [274, 118] on button "+" at bounding box center [279, 113] width 11 height 11
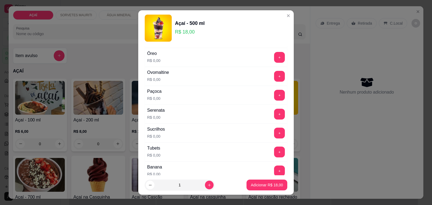
scroll to position [573, 0]
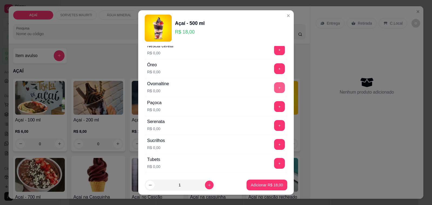
click at [274, 91] on button "+" at bounding box center [279, 87] width 11 height 11
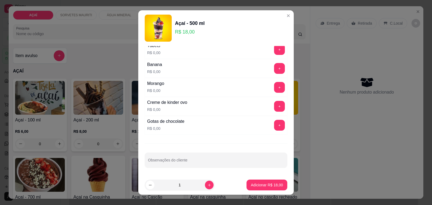
scroll to position [7, 0]
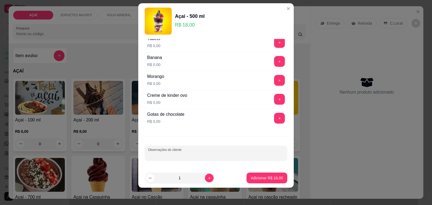
click at [189, 152] on input "Observações do cliente" at bounding box center [216, 154] width 136 height 5
type input "CREME DE NINHO ARTESANAL"
click at [255, 179] on p "Adicionar R$ 18,00" at bounding box center [266, 177] width 31 height 5
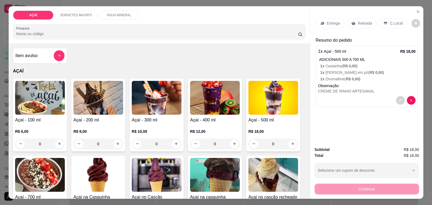
click at [327, 24] on div "Entrega" at bounding box center [329, 23] width 29 height 10
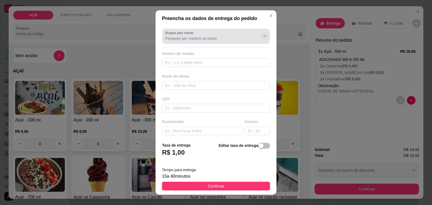
click at [260, 35] on button "Show suggestions" at bounding box center [264, 36] width 9 height 9
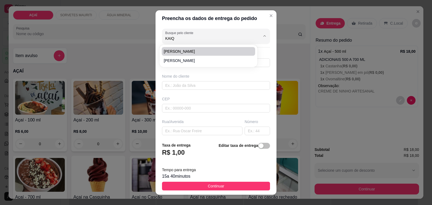
click at [207, 50] on span "Kaique Soares" at bounding box center [206, 51] width 84 height 5
type input "Kaique Soares"
type input "981305207"
type input "Kaique Soares"
type input "5752000000"
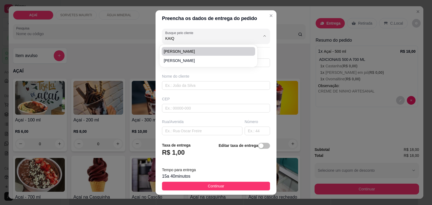
type input "Maravilha"
type input "Rua José Rodrigues Limeira"
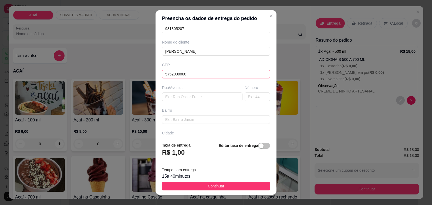
scroll to position [72, 0]
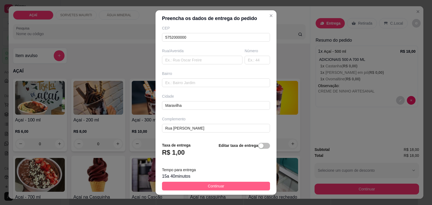
type input "Kaique Soares"
click at [224, 182] on button "Continuar" at bounding box center [216, 185] width 108 height 9
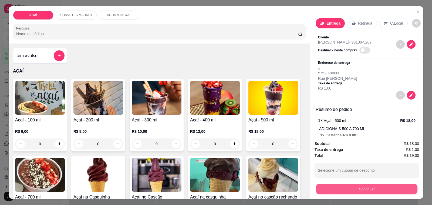
click at [329, 188] on button "Continuar" at bounding box center [366, 188] width 101 height 11
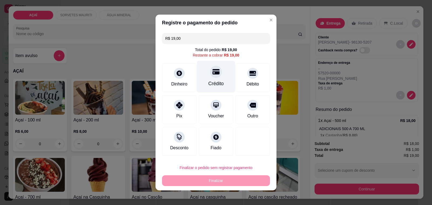
click at [211, 79] on div "Crédito" at bounding box center [216, 77] width 38 height 32
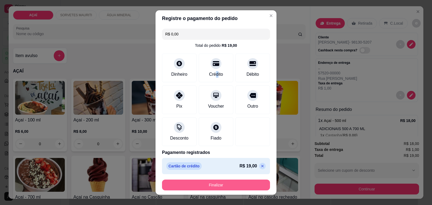
click at [214, 184] on button "Finalizar" at bounding box center [216, 184] width 108 height 11
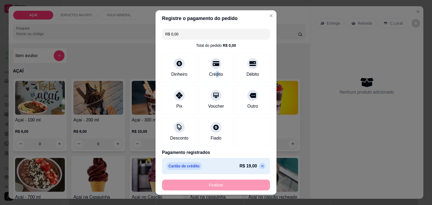
type input "-R$ 19,00"
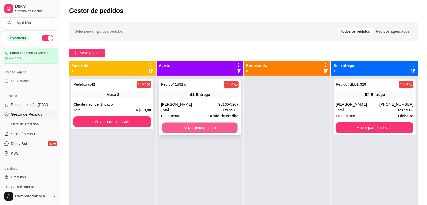
click at [211, 125] on button "Mover para preparo" at bounding box center [199, 127] width 75 height 11
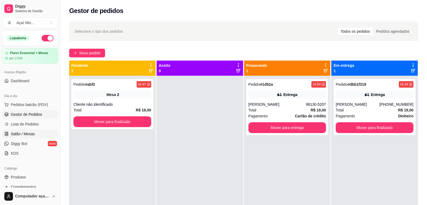
click at [16, 130] on link "Salão / Mesas" at bounding box center [30, 133] width 56 height 9
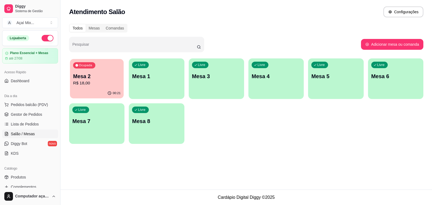
click at [99, 94] on div "00:21" at bounding box center [97, 93] width 54 height 10
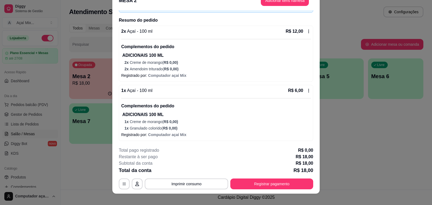
scroll to position [16, 0]
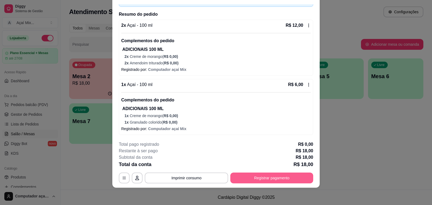
click at [252, 175] on button "Registrar pagamento" at bounding box center [271, 177] width 83 height 11
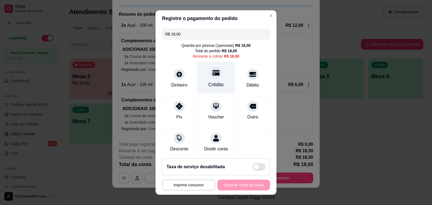
click at [216, 66] on div "Crédito" at bounding box center [216, 78] width 38 height 32
type input "R$ 0,00"
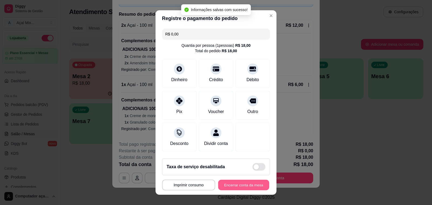
click at [239, 183] on button "Encerrar conta da mesa" at bounding box center [243, 184] width 51 height 11
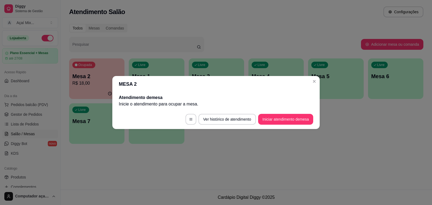
scroll to position [0, 0]
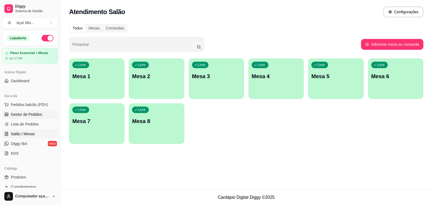
click at [18, 115] on span "Gestor de Pedidos" at bounding box center [26, 113] width 31 height 5
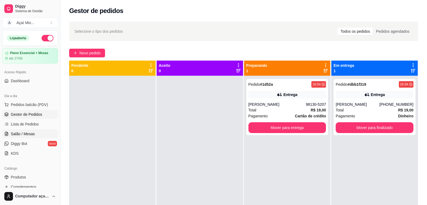
click at [23, 130] on link "Salão / Mesas" at bounding box center [30, 133] width 56 height 9
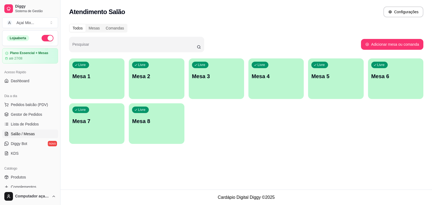
click at [103, 81] on div "Livre Mesa 1" at bounding box center [96, 75] width 55 height 34
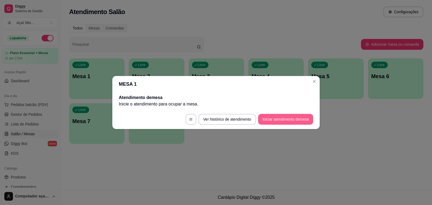
click at [269, 117] on button "Iniciar atendimento de mesa" at bounding box center [285, 119] width 55 height 11
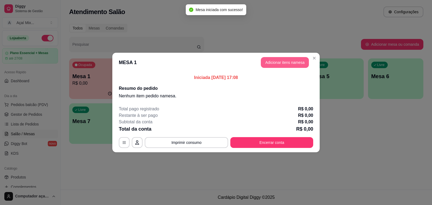
click at [300, 60] on button "Adicionar itens na mesa" at bounding box center [285, 62] width 48 height 11
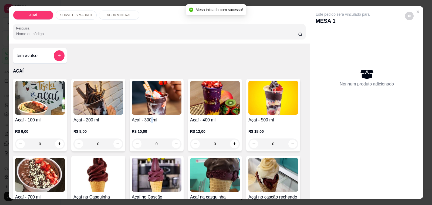
click at [149, 120] on h4 "Açaí - 300 ml" at bounding box center [157, 120] width 50 height 6
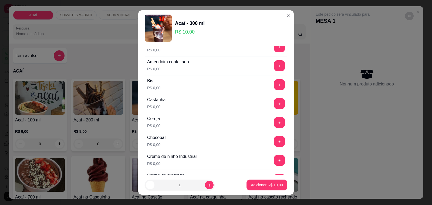
scroll to position [67, 0]
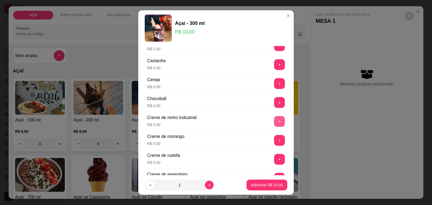
click at [274, 122] on button "+" at bounding box center [279, 121] width 11 height 11
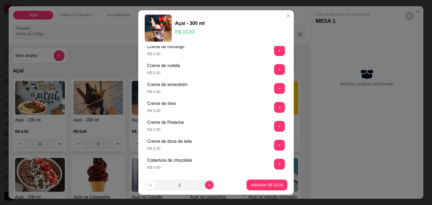
scroll to position [169, 0]
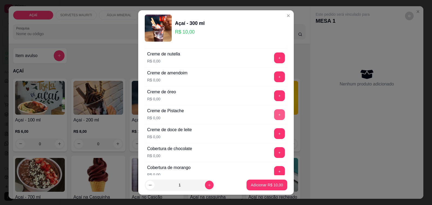
click at [274, 114] on button "+" at bounding box center [279, 114] width 11 height 11
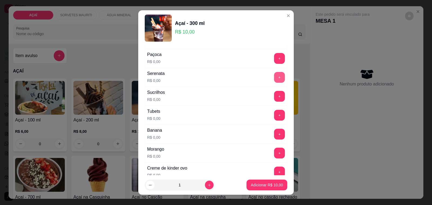
scroll to position [692, 0]
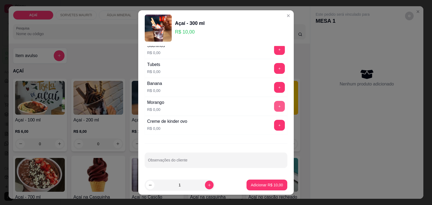
click at [274, 107] on button "+" at bounding box center [279, 106] width 11 height 11
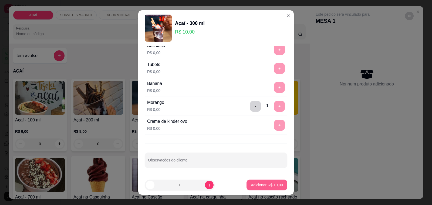
click at [268, 183] on p "Adicionar R$ 10,00" at bounding box center [267, 184] width 32 height 5
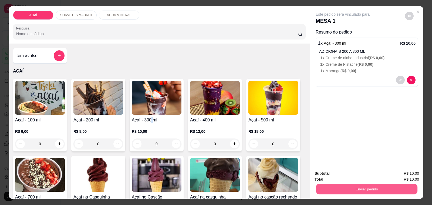
click at [338, 183] on button "Enviar pedido" at bounding box center [366, 188] width 101 height 11
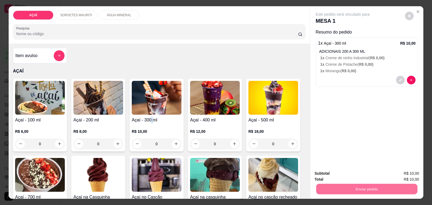
click at [343, 168] on button "Não registrar e enviar pedido" at bounding box center [348, 173] width 56 height 10
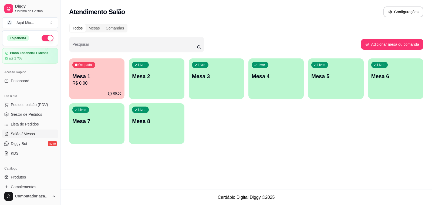
click at [154, 99] on div "Ocupada Mesa 1 R$ 0,00 00:00 Livre Mesa 2 Livre Mesa 3 Livre Mesa 4 Livre Mesa …" at bounding box center [246, 100] width 354 height 85
click at [166, 84] on div "Livre Mesa 2" at bounding box center [157, 75] width 54 height 33
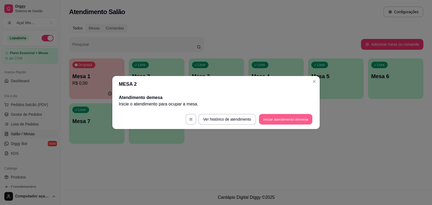
click at [266, 121] on button "Iniciar atendimento de mesa" at bounding box center [285, 119] width 53 height 11
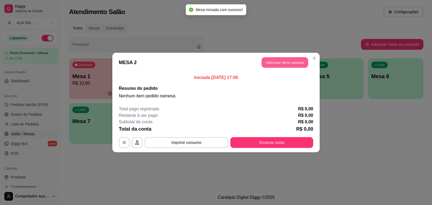
click at [274, 65] on button "Adicionar itens na mesa" at bounding box center [284, 62] width 46 height 11
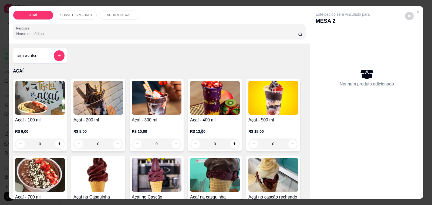
drag, startPoint x: 198, startPoint y: 123, endPoint x: 199, endPoint y: 128, distance: 4.6
click at [199, 128] on div "R$ 12,00 0" at bounding box center [215, 136] width 50 height 26
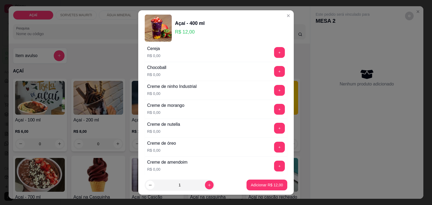
scroll to position [101, 0]
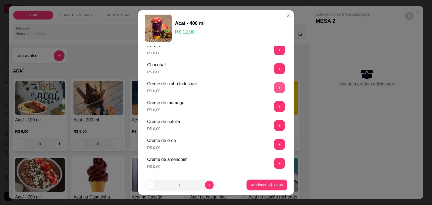
click at [274, 84] on button "+" at bounding box center [279, 87] width 11 height 11
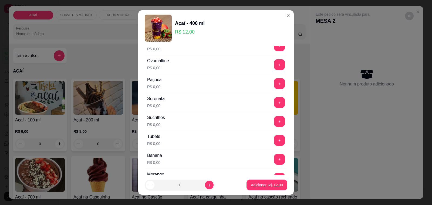
scroll to position [607, 0]
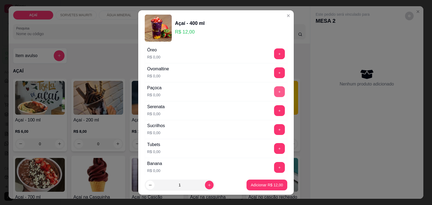
click at [274, 90] on button "+" at bounding box center [279, 91] width 11 height 11
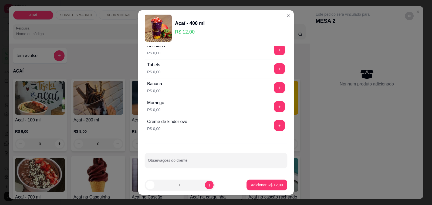
scroll to position [692, 0]
click at [274, 106] on button "+" at bounding box center [279, 106] width 11 height 11
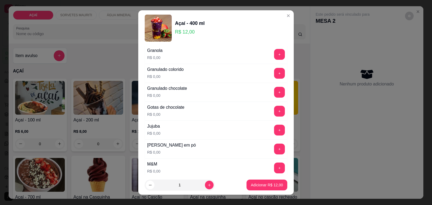
scroll to position [422, 0]
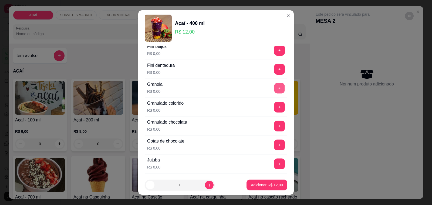
click at [274, 87] on button "+" at bounding box center [279, 88] width 11 height 11
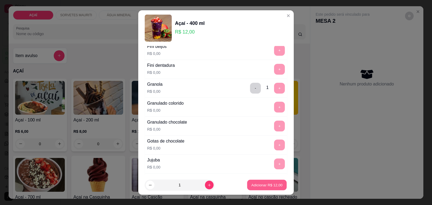
click at [259, 185] on p "Adicionar R$ 12,00" at bounding box center [266, 184] width 31 height 5
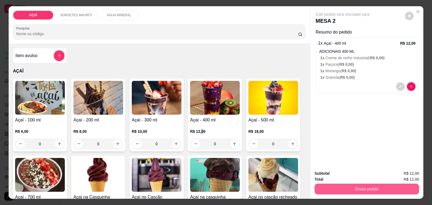
click at [350, 187] on button "Enviar pedido" at bounding box center [366, 188] width 104 height 11
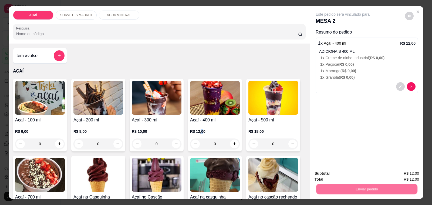
click at [358, 176] on button "Não registrar e enviar pedido" at bounding box center [348, 173] width 55 height 10
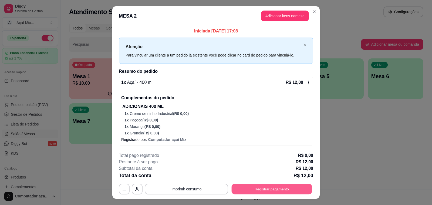
click at [293, 188] on button "Registrar pagamento" at bounding box center [272, 188] width 80 height 11
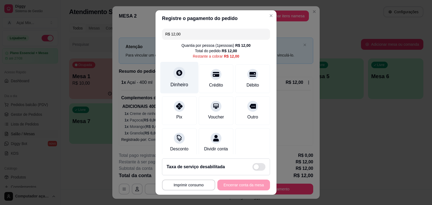
click at [169, 80] on div "Dinheiro" at bounding box center [179, 78] width 38 height 32
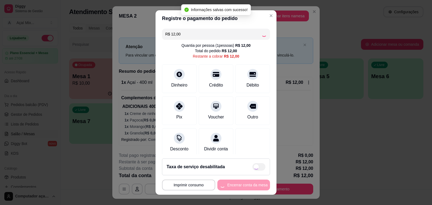
type input "R$ 0,00"
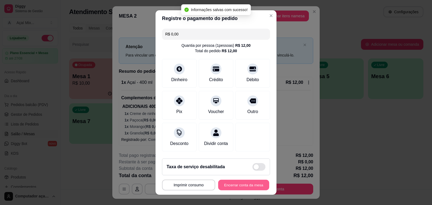
click at [235, 181] on button "Encerrar conta da mesa" at bounding box center [243, 184] width 51 height 11
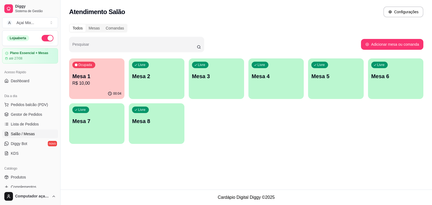
click at [97, 90] on div "00:04" at bounding box center [96, 93] width 55 height 11
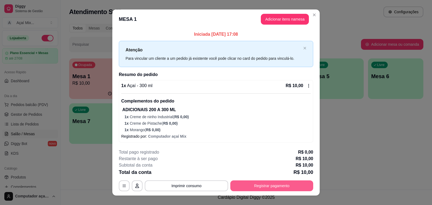
click at [277, 183] on button "Registrar pagamento" at bounding box center [271, 185] width 83 height 11
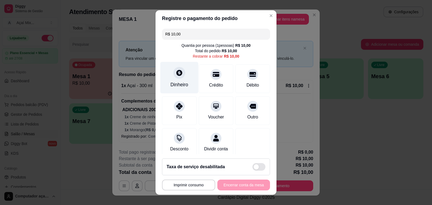
click at [177, 82] on div "Dinheiro" at bounding box center [179, 84] width 18 height 7
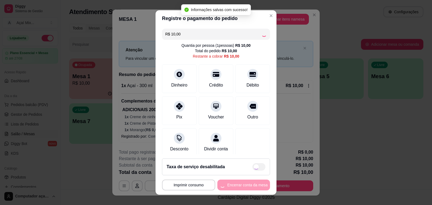
type input "R$ 0,00"
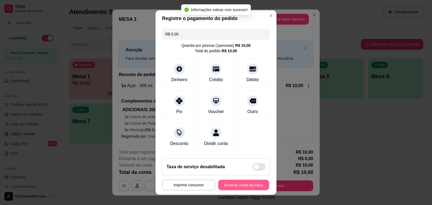
click at [258, 187] on button "Encerrar conta da mesa" at bounding box center [243, 184] width 51 height 11
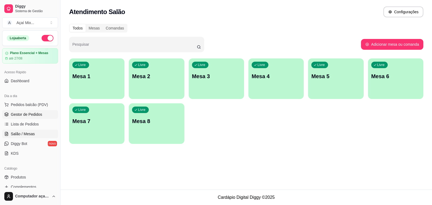
click at [22, 117] on span "Gestor de Pedidos" at bounding box center [26, 113] width 31 height 5
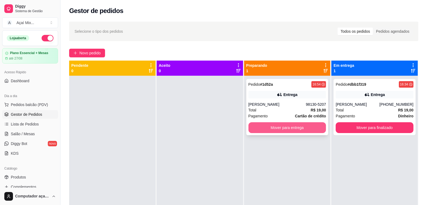
click at [283, 126] on button "Mover para entrega" at bounding box center [287, 127] width 78 height 11
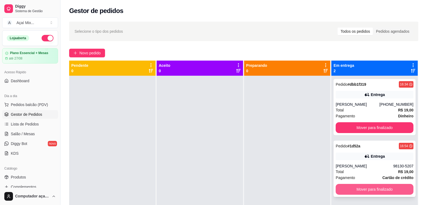
click at [362, 191] on button "Mover para finalizado" at bounding box center [374, 188] width 78 height 11
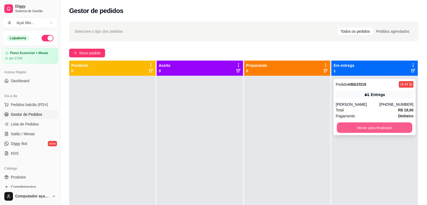
click at [344, 127] on button "Mover para finalizado" at bounding box center [374, 127] width 75 height 11
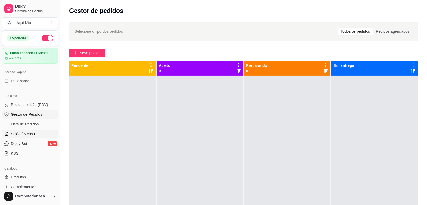
click at [18, 134] on span "Salão / Mesas" at bounding box center [23, 133] width 24 height 5
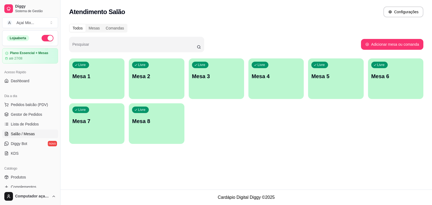
click at [80, 91] on div "Livre Mesa 1" at bounding box center [96, 75] width 55 height 34
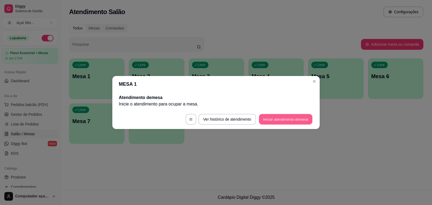
click at [282, 121] on button "Iniciar atendimento de mesa" at bounding box center [285, 119] width 53 height 11
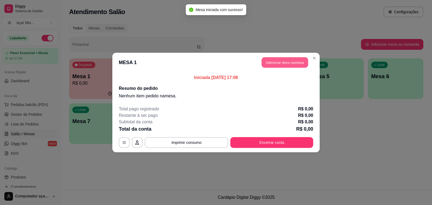
click at [276, 59] on button "Adicionar itens na mesa" at bounding box center [284, 62] width 46 height 11
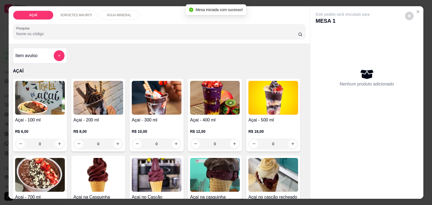
click at [192, 119] on h4 "Açaí - 400 ml" at bounding box center [215, 120] width 50 height 6
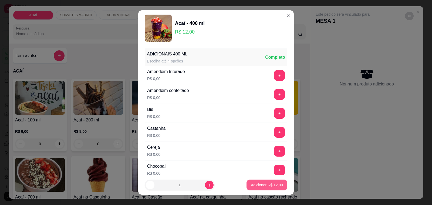
click at [277, 187] on button "Adicionar R$ 12,00" at bounding box center [266, 184] width 41 height 11
type input "1"
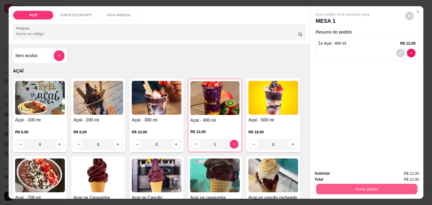
click at [337, 185] on button "Enviar pedido" at bounding box center [366, 188] width 101 height 11
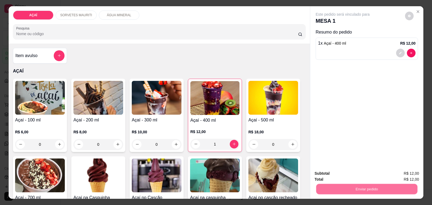
click at [337, 175] on button "Não registrar e enviar pedido" at bounding box center [348, 173] width 55 height 10
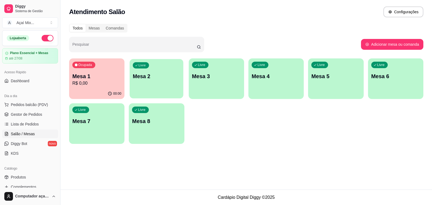
click at [156, 76] on p "Mesa 2" at bounding box center [156, 76] width 47 height 7
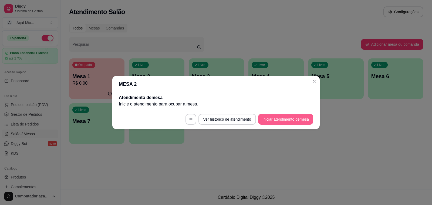
click at [305, 117] on button "Iniciar atendimento de mesa" at bounding box center [285, 119] width 55 height 11
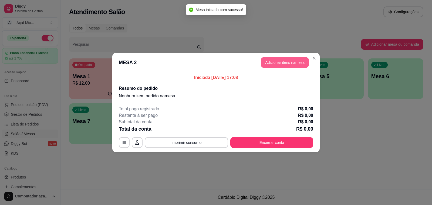
click at [291, 61] on button "Adicionar itens na mesa" at bounding box center [285, 62] width 48 height 11
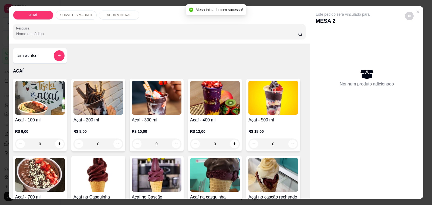
click at [104, 125] on div "R$ 8,00 0" at bounding box center [98, 136] width 50 height 26
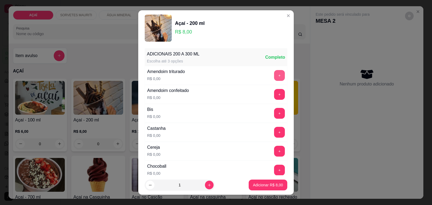
click at [274, 76] on button "+" at bounding box center [279, 75] width 11 height 11
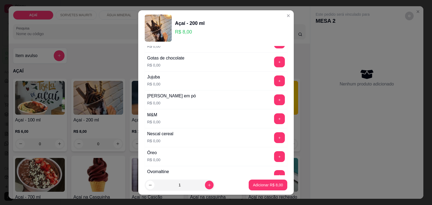
scroll to position [506, 0]
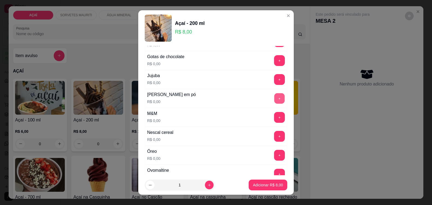
click at [274, 104] on button "+" at bounding box center [279, 98] width 11 height 11
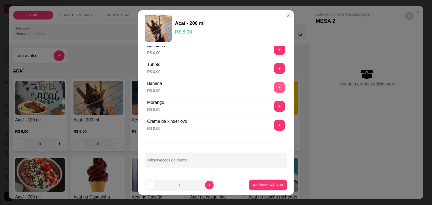
scroll to position [692, 0]
click at [274, 109] on button "+" at bounding box center [279, 106] width 11 height 11
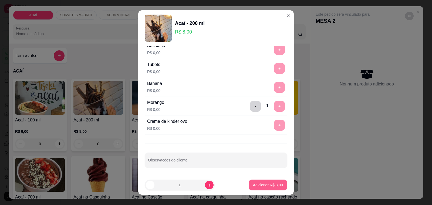
click at [261, 185] on p "Adicionar R$ 8,00" at bounding box center [268, 184] width 30 height 5
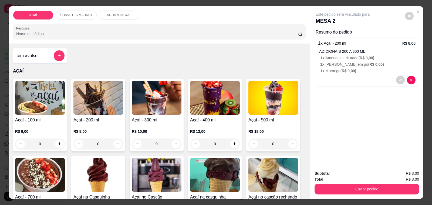
click at [102, 110] on img at bounding box center [98, 98] width 50 height 34
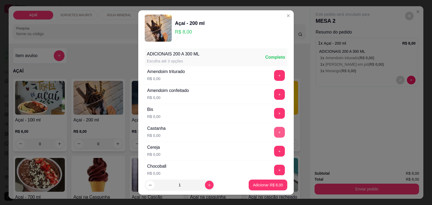
click at [274, 132] on button "+" at bounding box center [279, 132] width 11 height 11
click at [274, 133] on button "+" at bounding box center [279, 132] width 11 height 11
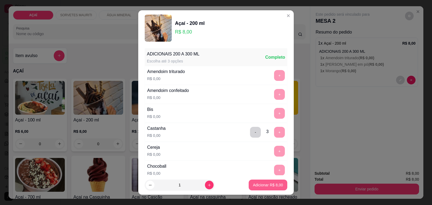
click at [261, 187] on p "Adicionar R$ 8,00" at bounding box center [268, 184] width 30 height 5
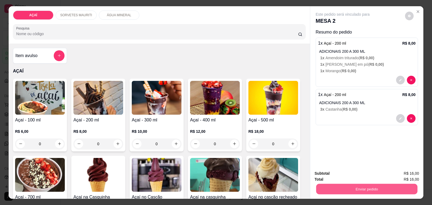
click at [325, 186] on button "Enviar pedido" at bounding box center [366, 188] width 101 height 11
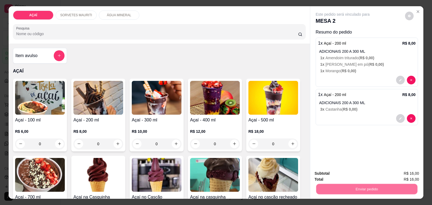
click at [334, 169] on button "Não registrar e enviar pedido" at bounding box center [348, 173] width 55 height 10
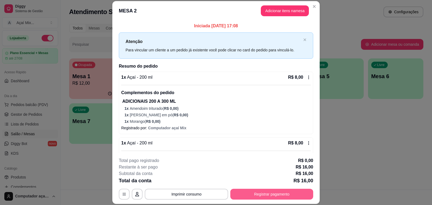
click at [260, 196] on button "Registrar pagamento" at bounding box center [271, 193] width 83 height 11
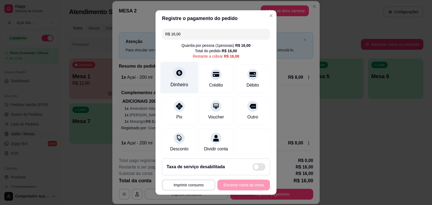
click at [176, 84] on div "Dinheiro" at bounding box center [179, 84] width 18 height 7
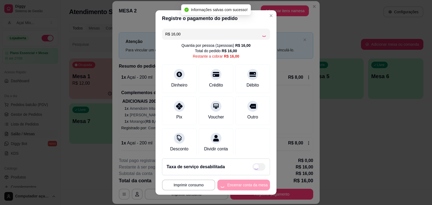
type input "R$ 0,00"
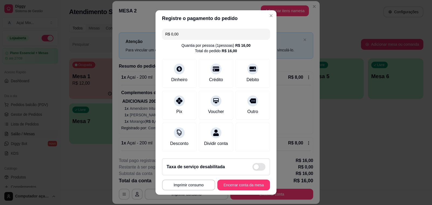
click at [236, 179] on footer "**********" at bounding box center [215, 174] width 121 height 40
click at [242, 192] on footer "**********" at bounding box center [215, 174] width 121 height 40
click at [241, 186] on button "Encerrar conta da mesa" at bounding box center [243, 184] width 51 height 11
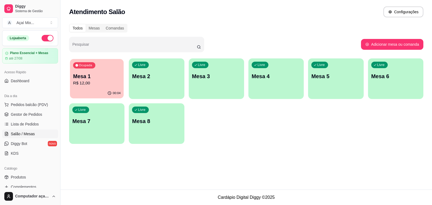
click at [91, 93] on div "00:04" at bounding box center [97, 93] width 54 height 10
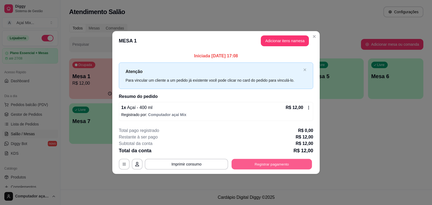
click at [274, 160] on button "Registrar pagamento" at bounding box center [272, 163] width 80 height 11
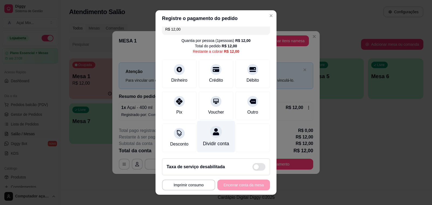
scroll to position [11, 0]
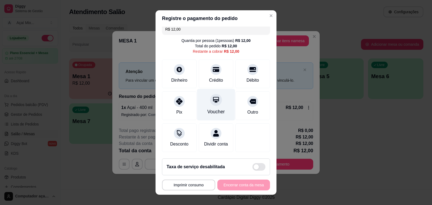
click at [207, 108] on div "Voucher" at bounding box center [216, 111] width 18 height 7
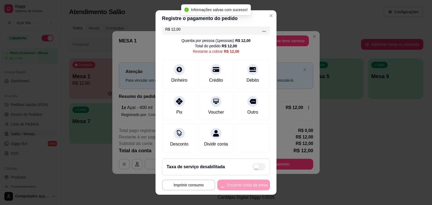
type input "R$ 0,00"
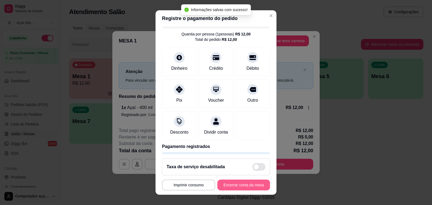
click at [237, 187] on button "Encerrar conta da mesa" at bounding box center [243, 184] width 53 height 11
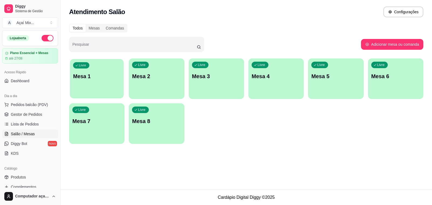
click at [87, 76] on p "Mesa 1" at bounding box center [96, 76] width 47 height 7
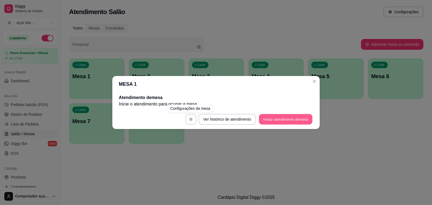
click at [279, 119] on button "Iniciar atendimento de mesa" at bounding box center [285, 119] width 53 height 11
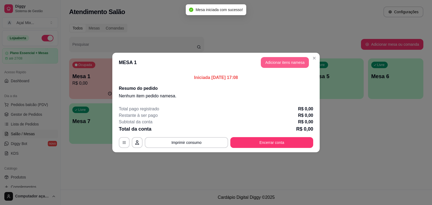
click at [281, 65] on button "Adicionar itens na mesa" at bounding box center [285, 62] width 48 height 11
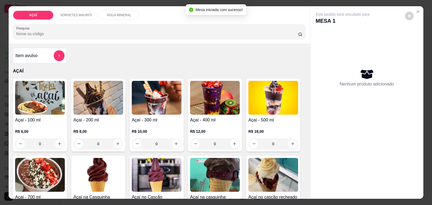
click at [111, 123] on div "R$ 8,00 0" at bounding box center [98, 136] width 50 height 26
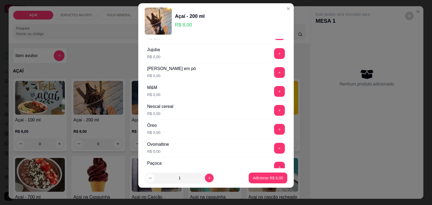
scroll to position [540, 0]
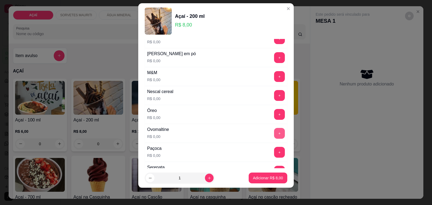
click at [274, 134] on button "+" at bounding box center [279, 133] width 11 height 11
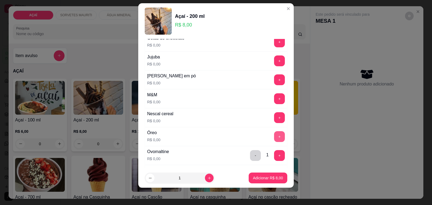
scroll to position [506, 0]
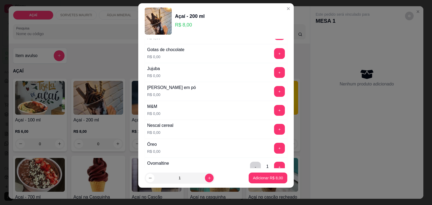
click at [272, 95] on div "+" at bounding box center [279, 91] width 15 height 11
click at [274, 95] on button "+" at bounding box center [279, 91] width 11 height 11
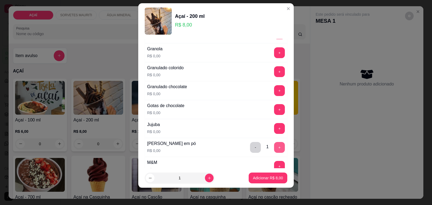
scroll to position [439, 0]
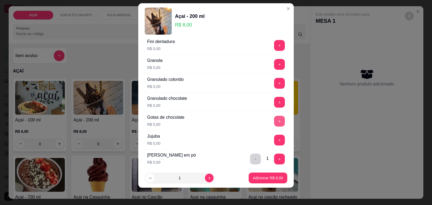
click at [274, 124] on button "+" at bounding box center [279, 120] width 11 height 11
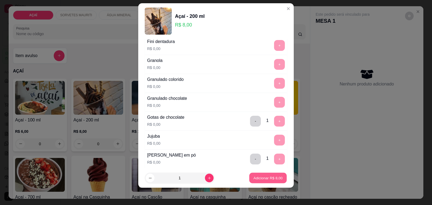
click at [265, 180] on p "Adicionar R$ 8,00" at bounding box center [267, 177] width 29 height 5
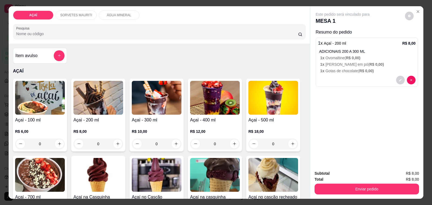
click at [351, 72] on div "1 x Açaí - 200 ml R$ 8,00 ADICIONAIS 200 A 300 ML 1 x Ovomaltine ( R$ 0,00 ) 1 …" at bounding box center [366, 62] width 102 height 49
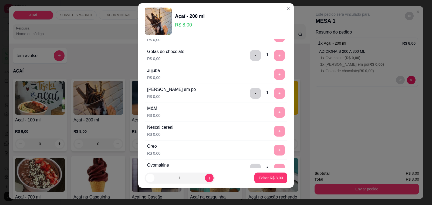
scroll to position [506, 0]
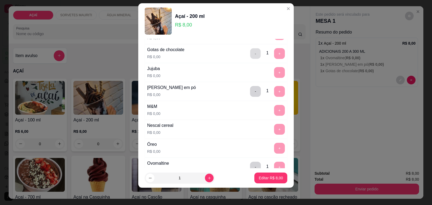
click at [250, 59] on button "-" at bounding box center [255, 53] width 11 height 11
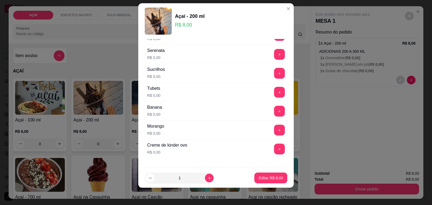
scroll to position [692, 0]
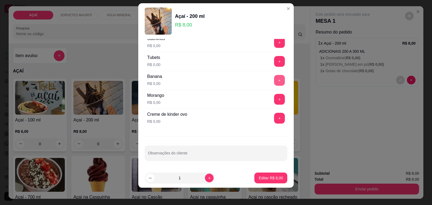
click at [274, 81] on button "+" at bounding box center [279, 80] width 11 height 11
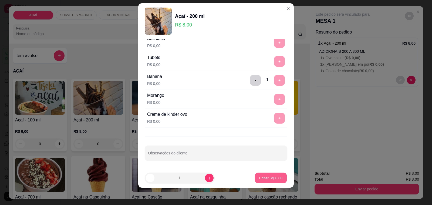
click at [259, 178] on p "Editar R$ 8,00" at bounding box center [270, 177] width 23 height 5
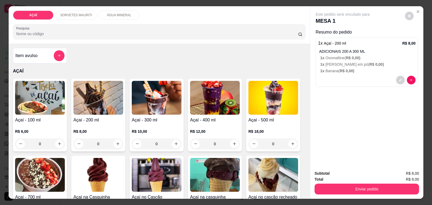
click at [113, 120] on h4 "Açaí - 200 ml" at bounding box center [98, 120] width 50 height 6
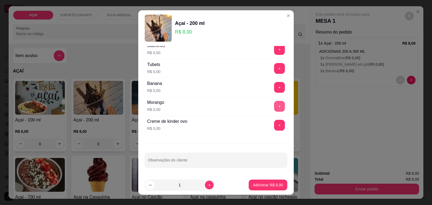
click at [274, 110] on button "+" at bounding box center [279, 106] width 11 height 11
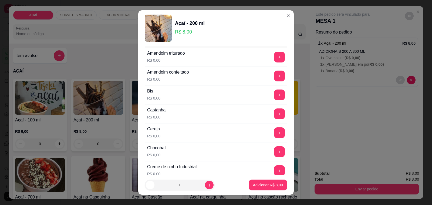
scroll to position [17, 0]
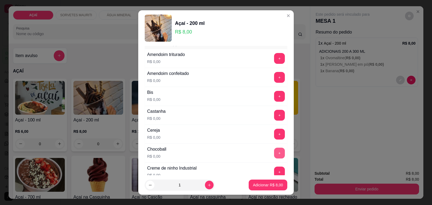
click at [274, 150] on button "+" at bounding box center [279, 152] width 11 height 11
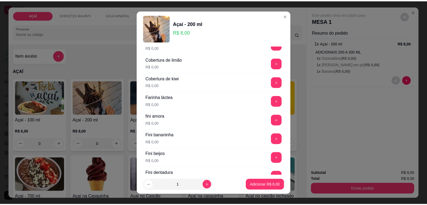
scroll to position [354, 0]
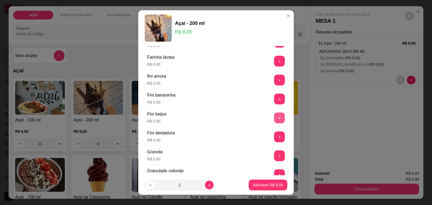
click at [274, 123] on button "+" at bounding box center [279, 117] width 11 height 11
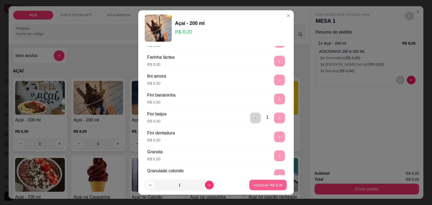
click at [258, 186] on p "Adicionar R$ 8,00" at bounding box center [267, 184] width 29 height 5
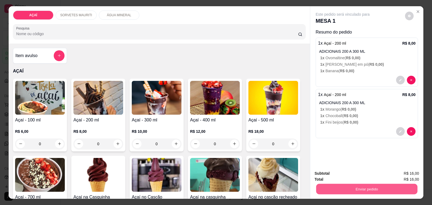
click at [348, 183] on button "Enviar pedido" at bounding box center [366, 188] width 101 height 11
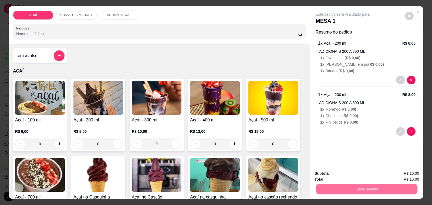
click at [348, 176] on button "Não registrar e enviar pedido" at bounding box center [348, 173] width 56 height 10
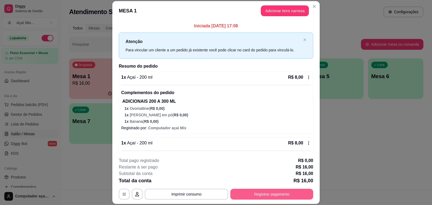
click at [278, 192] on button "Registrar pagamento" at bounding box center [271, 193] width 83 height 11
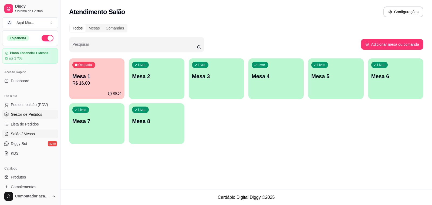
click at [21, 115] on span "Gestor de Pedidos" at bounding box center [26, 113] width 31 height 5
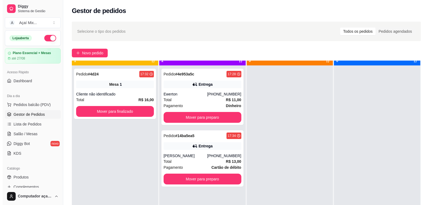
scroll to position [15, 0]
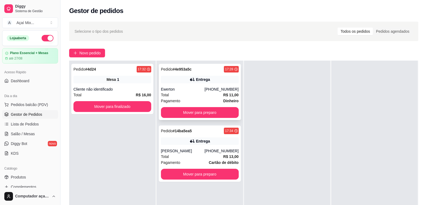
click at [199, 91] on div "Ewerton" at bounding box center [183, 88] width 44 height 5
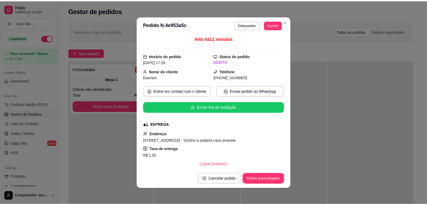
scroll to position [0, 0]
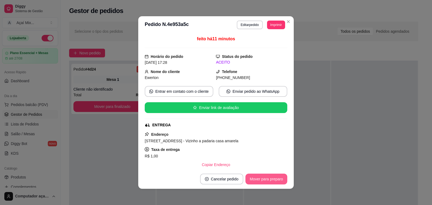
click at [273, 179] on button "Mover para preparo" at bounding box center [266, 178] width 42 height 11
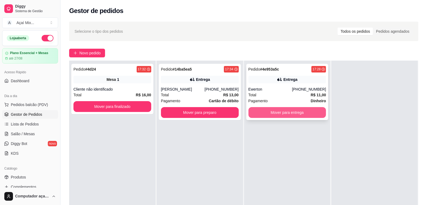
click at [281, 113] on button "Mover para entrega" at bounding box center [287, 112] width 78 height 11
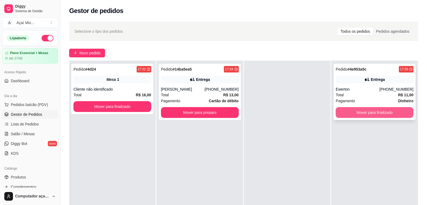
click at [375, 112] on button "Mover para finalizado" at bounding box center [374, 112] width 78 height 11
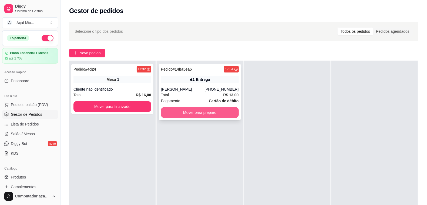
click at [190, 114] on button "Mover para preparo" at bounding box center [200, 112] width 78 height 11
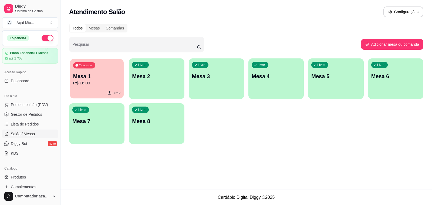
click at [110, 88] on div "Ocupada Mesa 1 R$ 16,00" at bounding box center [97, 73] width 54 height 29
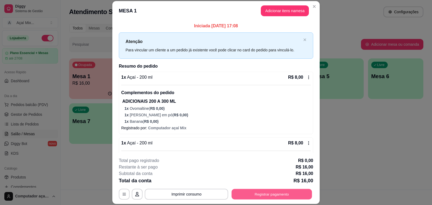
click at [278, 196] on button "Registrar pagamento" at bounding box center [272, 194] width 80 height 11
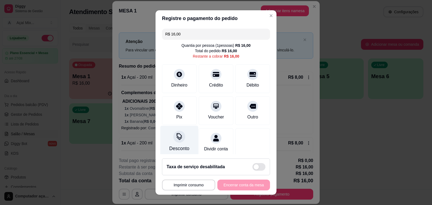
drag, startPoint x: 169, startPoint y: 119, endPoint x: 184, endPoint y: 129, distance: 18.1
click at [169, 119] on div "Pix" at bounding box center [179, 110] width 35 height 29
click at [251, 183] on div "**********" at bounding box center [216, 184] width 108 height 11
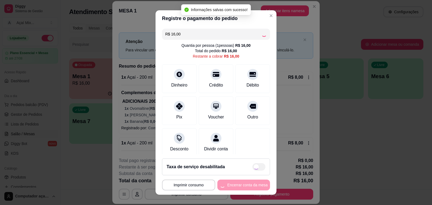
type input "R$ 0,00"
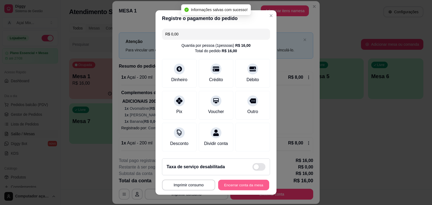
click at [250, 183] on button "Encerrar conta da mesa" at bounding box center [243, 184] width 51 height 11
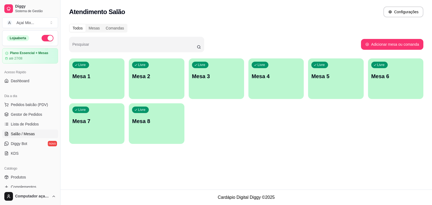
click at [28, 119] on ul "Pedidos balcão (PDV) Gestor de Pedidos Lista de Pedidos Salão / Mesas Diggy Bot…" at bounding box center [30, 128] width 56 height 57
drag, startPoint x: 28, startPoint y: 118, endPoint x: 28, endPoint y: 122, distance: 4.0
click at [28, 119] on ul "Pedidos balcão (PDV) Gestor de Pedidos Lista de Pedidos Salão / Mesas Diggy Bot…" at bounding box center [30, 128] width 56 height 57
click at [45, 115] on link "Gestor de Pedidos" at bounding box center [30, 114] width 56 height 9
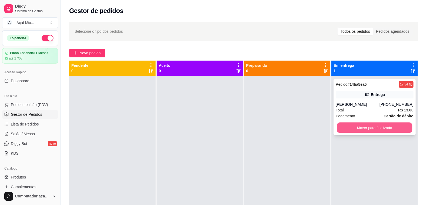
click at [381, 130] on button "Mover para finalizado" at bounding box center [374, 127] width 75 height 11
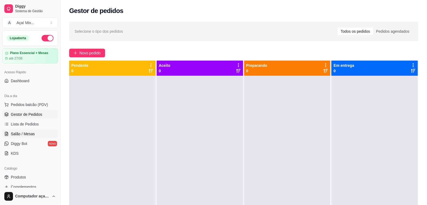
click at [19, 134] on span "Salão / Mesas" at bounding box center [23, 133] width 24 height 5
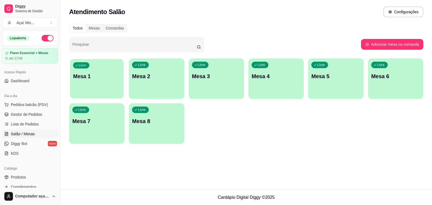
click at [99, 81] on div "Livre Mesa 1" at bounding box center [97, 75] width 54 height 33
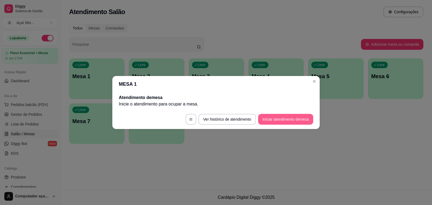
click at [285, 116] on button "Iniciar atendimento de mesa" at bounding box center [285, 119] width 55 height 11
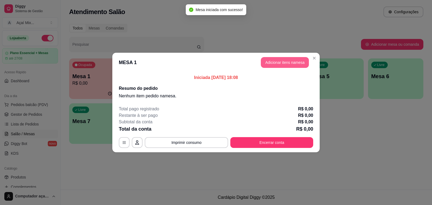
click at [279, 65] on button "Adicionar itens na mesa" at bounding box center [285, 62] width 48 height 11
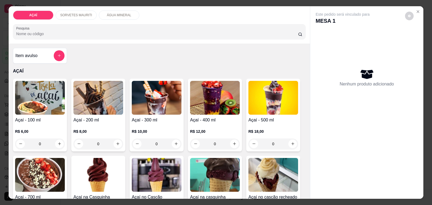
click at [197, 86] on img at bounding box center [215, 98] width 50 height 34
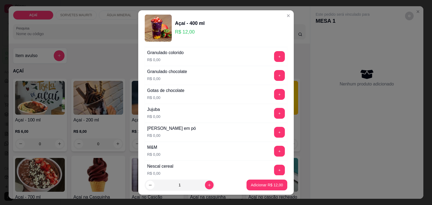
scroll to position [540, 0]
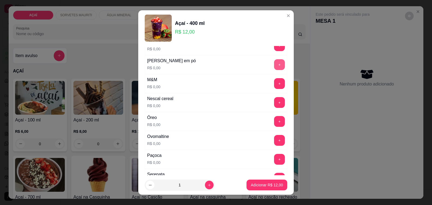
click at [274, 67] on button "+" at bounding box center [279, 64] width 11 height 11
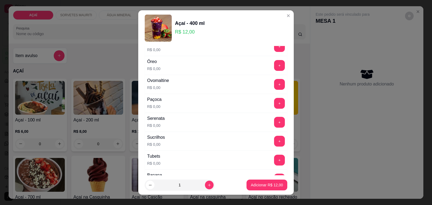
scroll to position [607, 0]
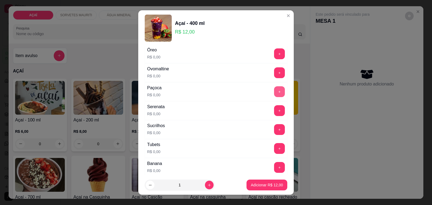
click at [274, 93] on button "+" at bounding box center [279, 91] width 11 height 11
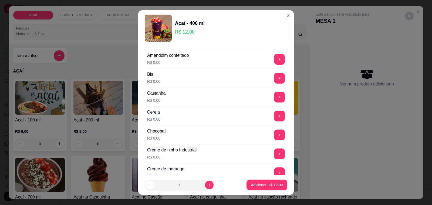
scroll to position [34, 0]
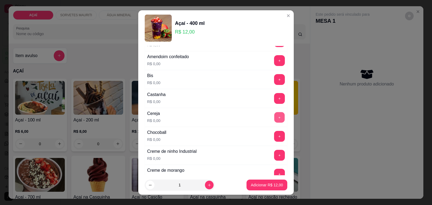
click at [274, 120] on button "+" at bounding box center [279, 117] width 11 height 11
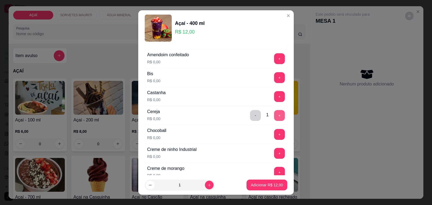
scroll to position [0, 0]
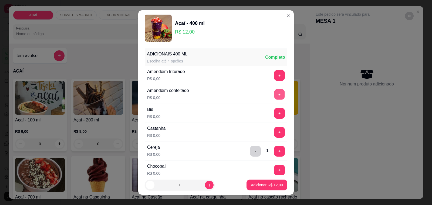
click at [274, 95] on button "+" at bounding box center [279, 94] width 11 height 11
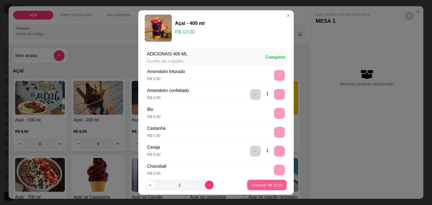
click at [267, 179] on div "Adicionar R$ 12,00" at bounding box center [266, 184] width 41 height 11
click at [264, 186] on p "Adicionar R$ 12,00" at bounding box center [267, 184] width 32 height 5
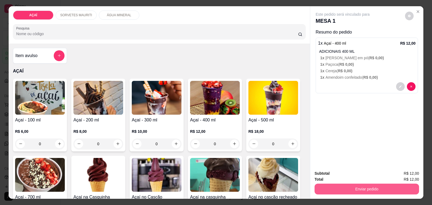
click at [350, 183] on button "Enviar pedido" at bounding box center [366, 188] width 104 height 11
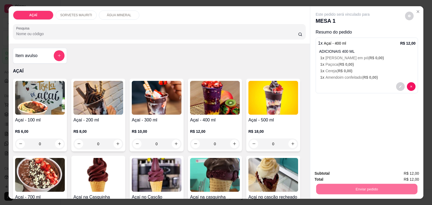
click at [344, 174] on button "Não registrar e enviar pedido" at bounding box center [348, 173] width 56 height 10
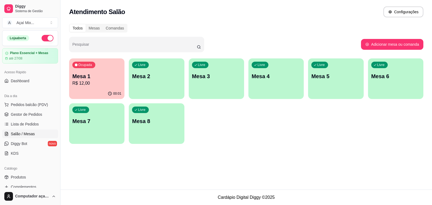
drag, startPoint x: 114, startPoint y: 82, endPoint x: 91, endPoint y: 183, distance: 103.4
click at [91, 183] on div "Atendimento Salão Configurações Todos Mesas Comandas Pesquisar Adicionar mesa o…" at bounding box center [245, 94] width 371 height 189
click at [76, 65] on icon "button" at bounding box center [76, 65] width 3 height 3
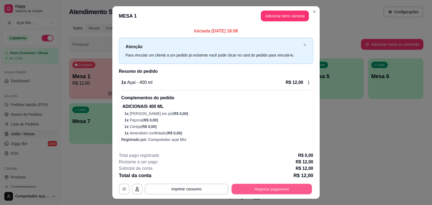
click at [242, 186] on button "Registrar pagamento" at bounding box center [272, 188] width 80 height 11
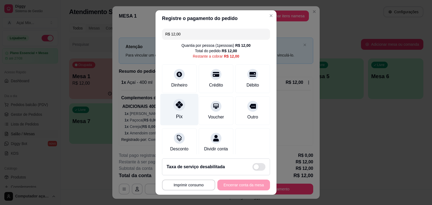
click at [165, 121] on div "Pix" at bounding box center [179, 110] width 38 height 32
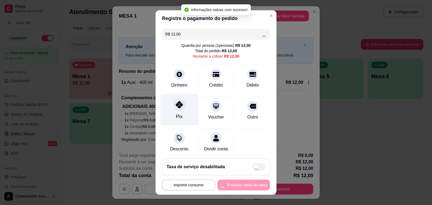
type input "R$ 0,00"
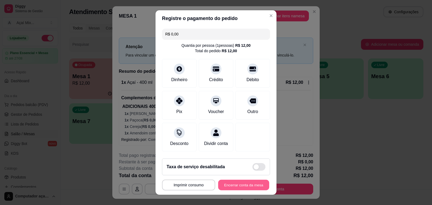
click at [241, 181] on button "Encerrar conta da mesa" at bounding box center [243, 184] width 51 height 11
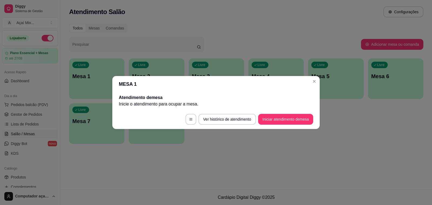
drag, startPoint x: 156, startPoint y: 111, endPoint x: 159, endPoint y: 122, distance: 10.8
click at [155, 114] on footer "Ver histórico de atendimento Iniciar atendimento de mesa" at bounding box center [215, 118] width 207 height 19
